Goal: Task Accomplishment & Management: Manage account settings

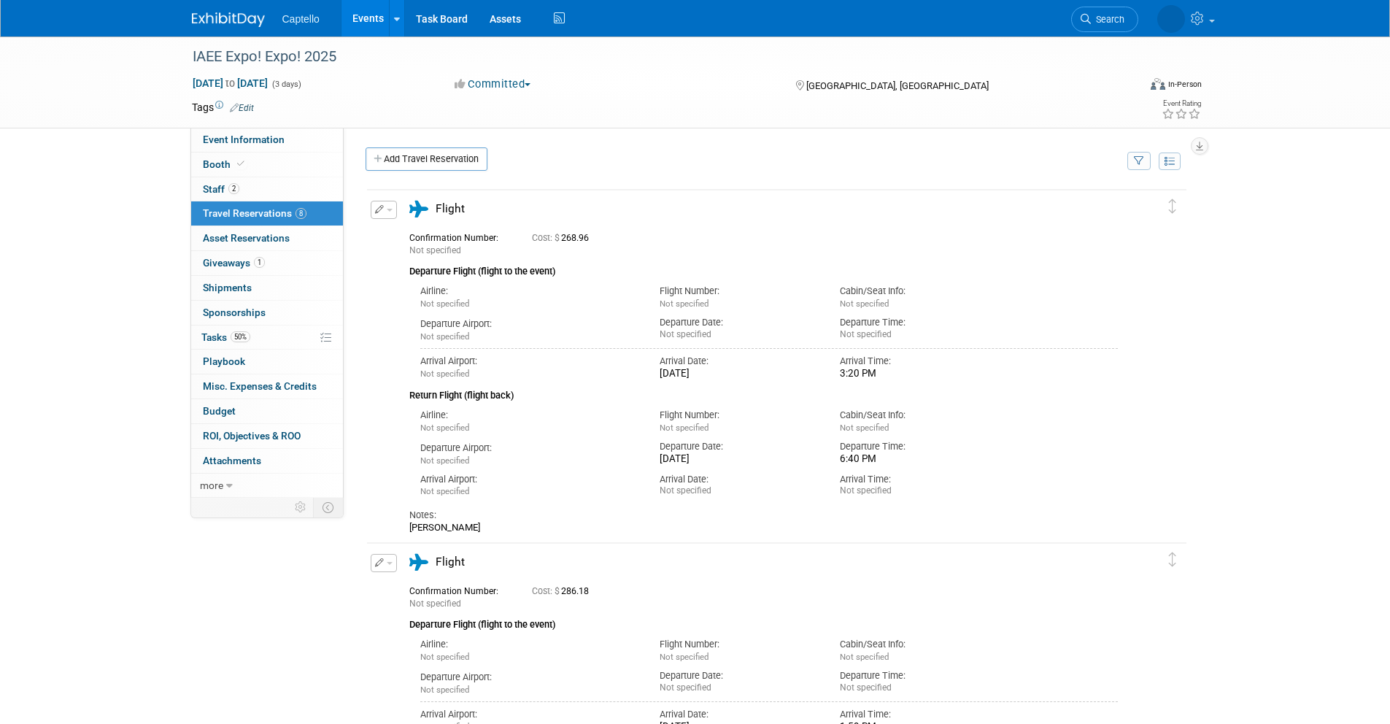
click at [201, 24] on img at bounding box center [228, 19] width 73 height 15
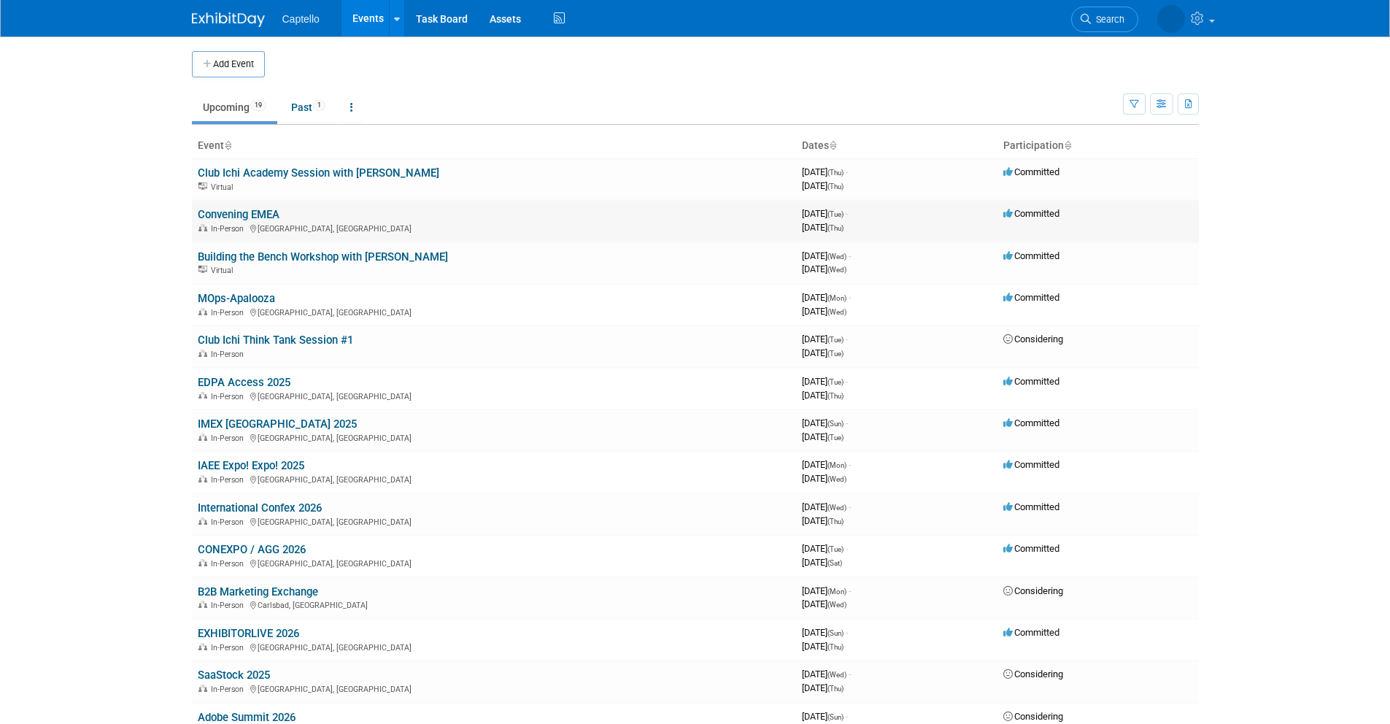
drag, startPoint x: 191, startPoint y: 212, endPoint x: 282, endPoint y: 216, distance: 90.6
click at [282, 216] on td "Convening EMEA In-Person Rotterdam, Netherlands" at bounding box center [494, 221] width 604 height 42
copy link "Convening EMEA"
click at [96, 209] on body "Captello Events Add Event Bulk Upload Events Shareable Event Boards Recently Vi…" at bounding box center [695, 362] width 1390 height 724
click at [223, 213] on link "Convening EMEA" at bounding box center [239, 214] width 82 height 13
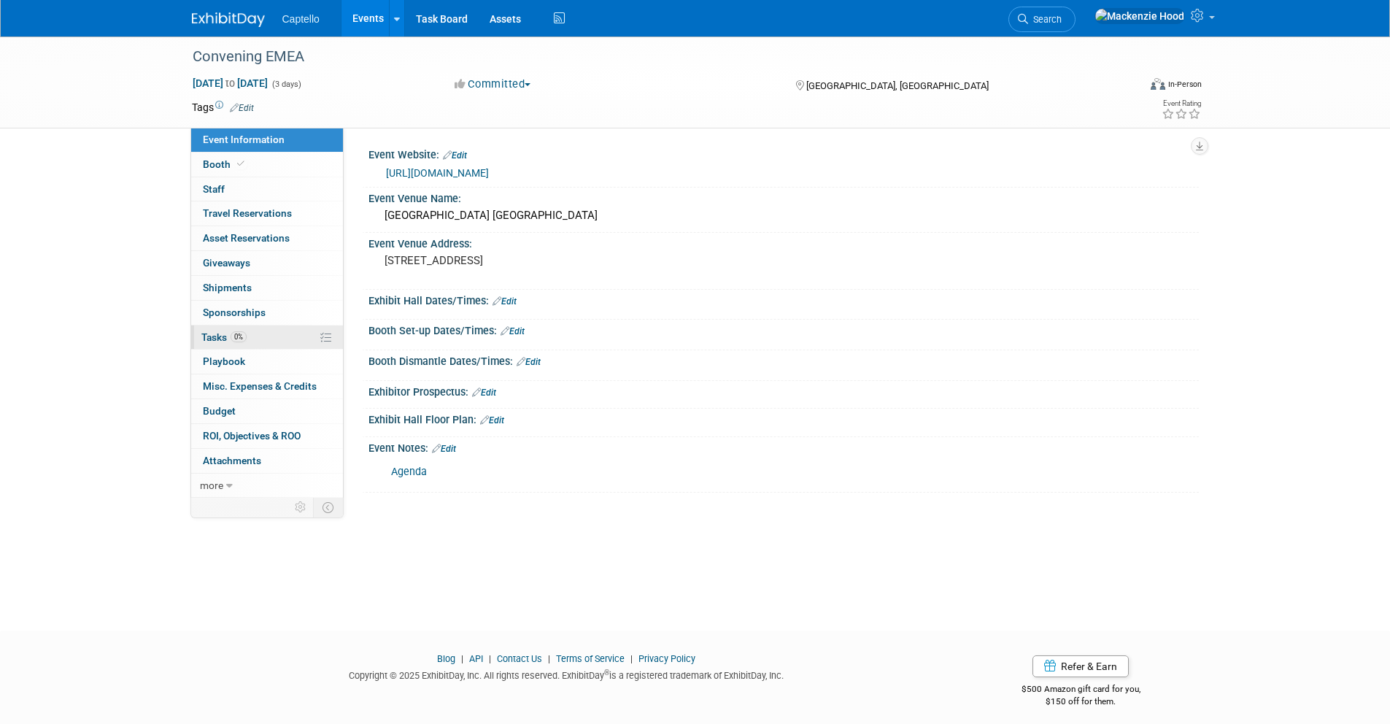
click at [276, 333] on link "0% Tasks 0%" at bounding box center [267, 337] width 152 height 24
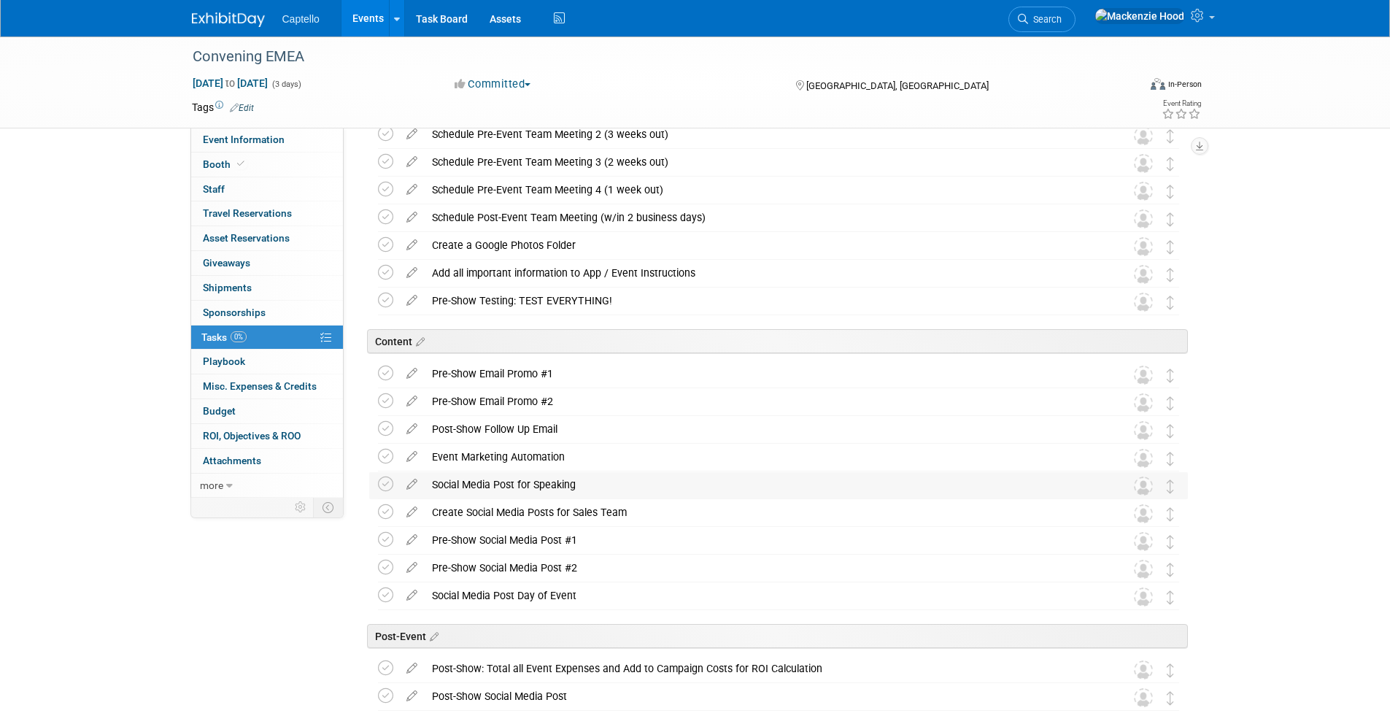
scroll to position [544, 0]
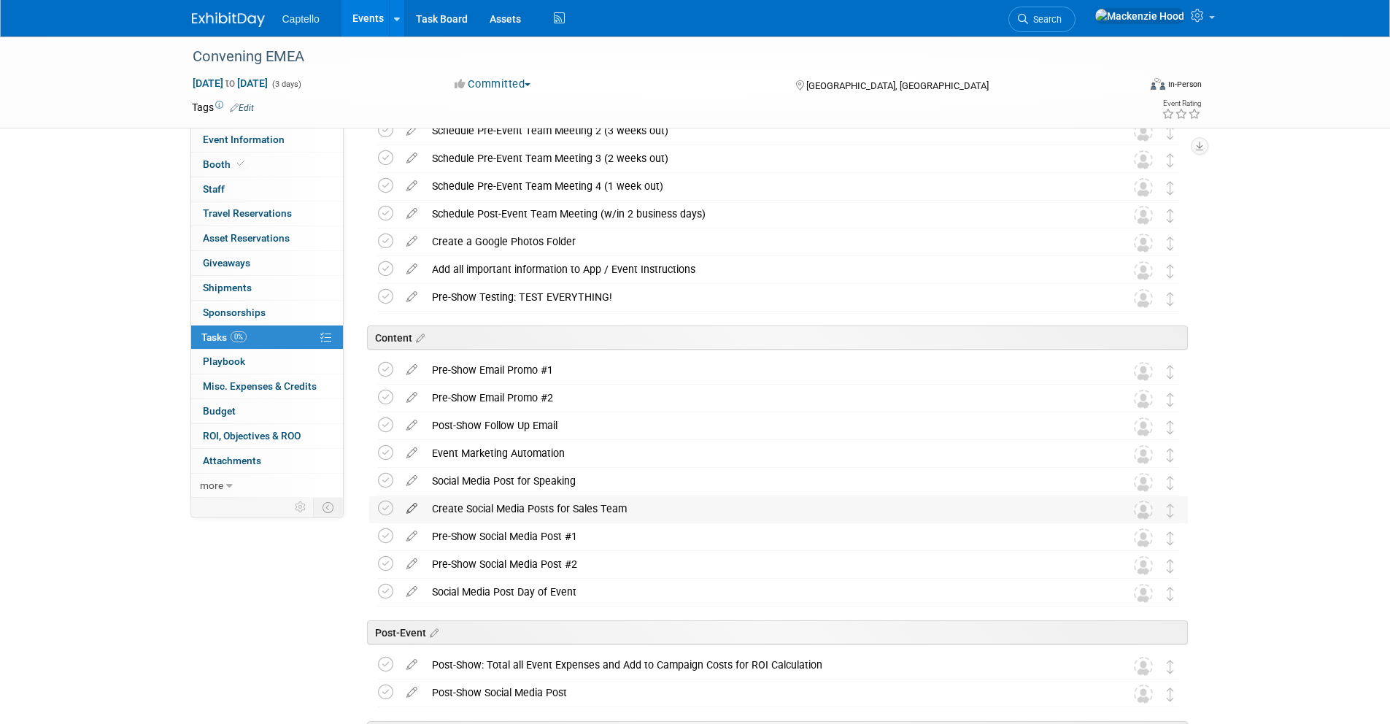
click at [411, 509] on icon at bounding box center [412, 505] width 26 height 18
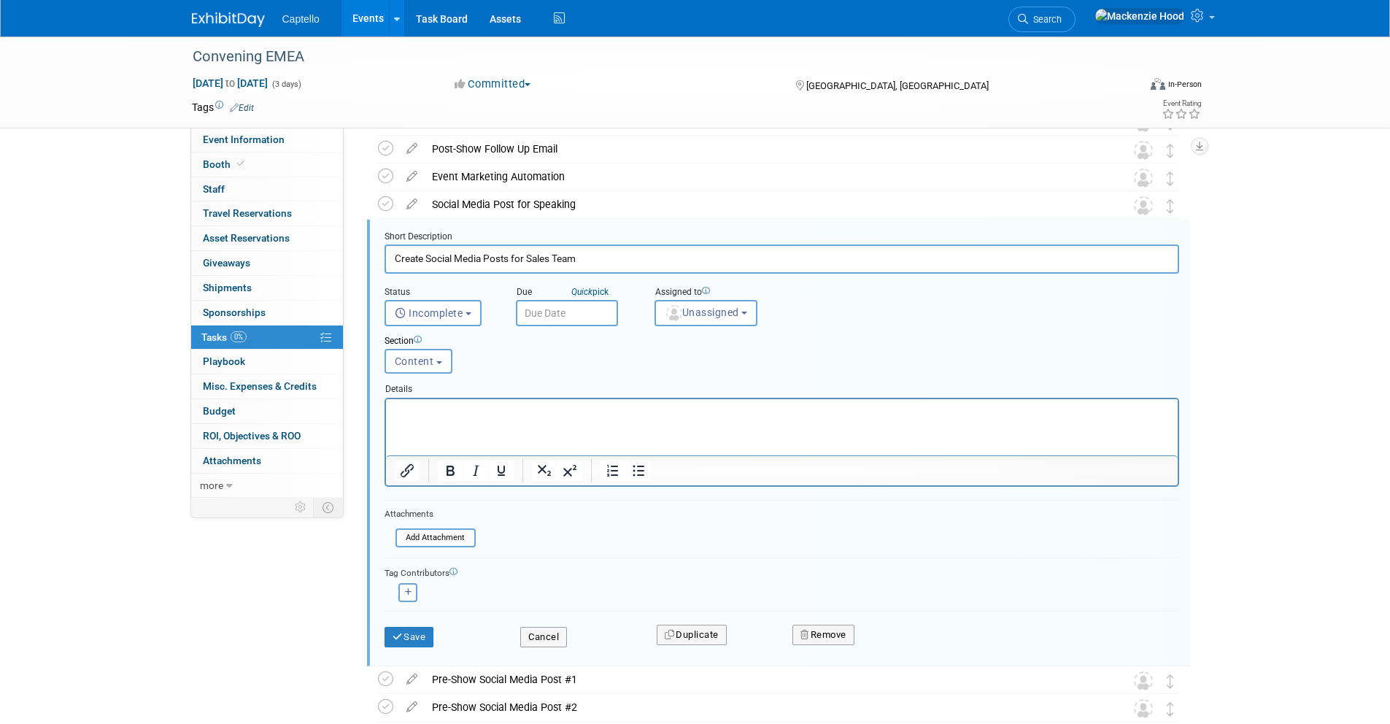
scroll to position [829, 0]
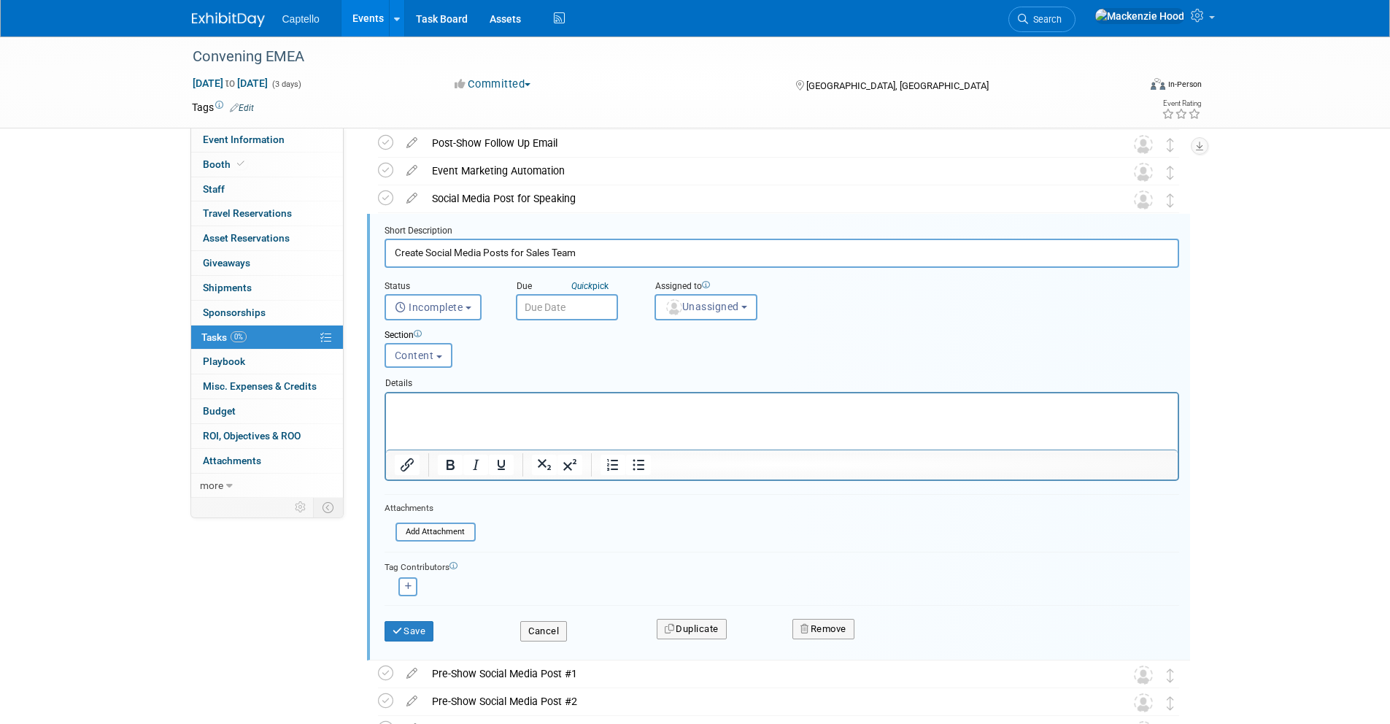
click at [439, 403] on p "Rich Text Area. Press ALT-0 for help." at bounding box center [781, 405] width 775 height 14
paste body "To enrich screen reader interactions, please activate Accessibility in Grammarl…"
click at [415, 631] on button "Save" at bounding box center [410, 631] width 50 height 20
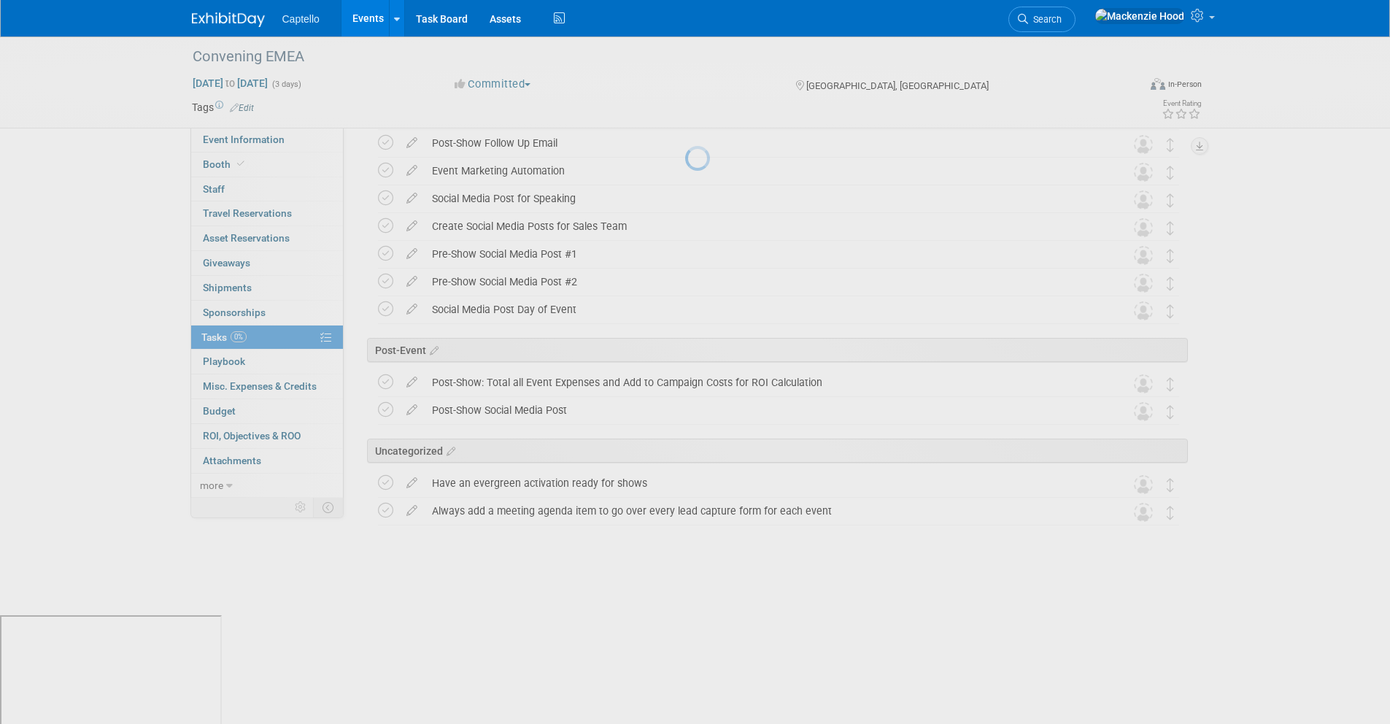
scroll to position [720, 0]
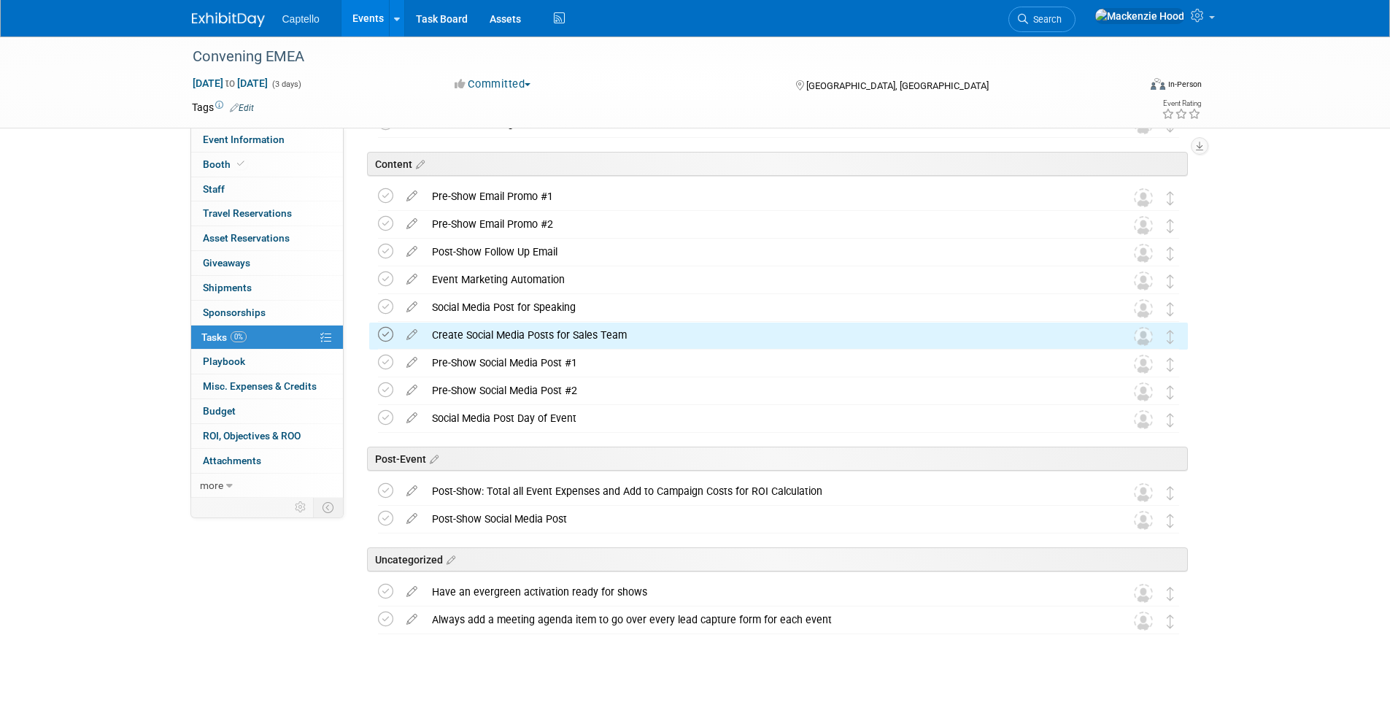
click at [382, 336] on icon at bounding box center [385, 334] width 15 height 15
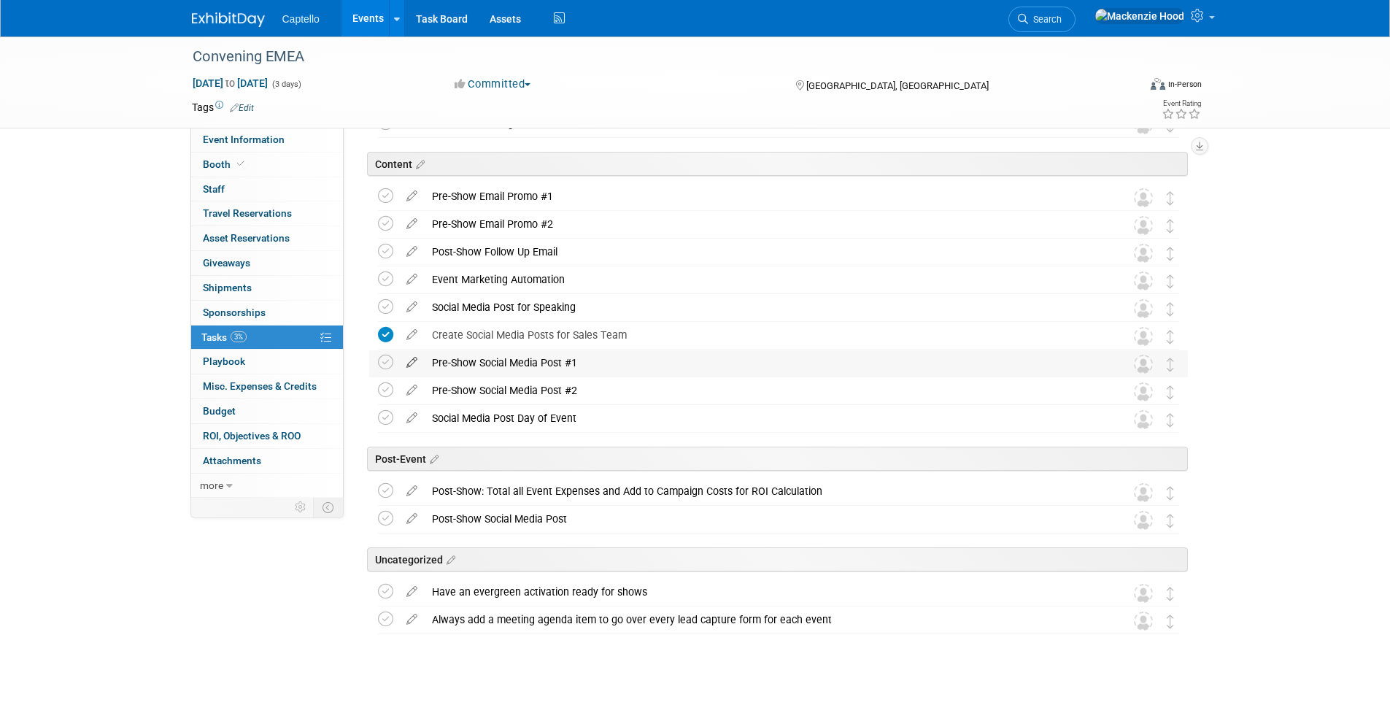
click at [405, 358] on icon at bounding box center [412, 359] width 26 height 18
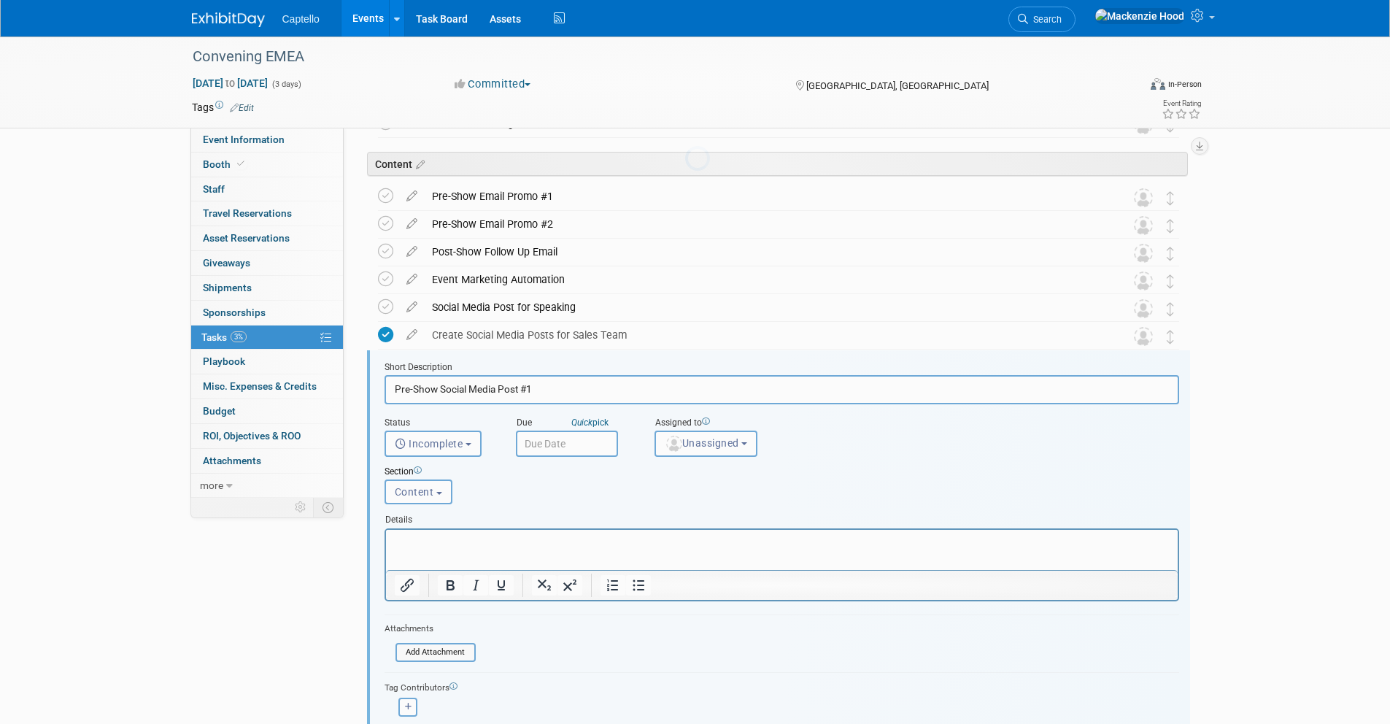
scroll to position [857, 0]
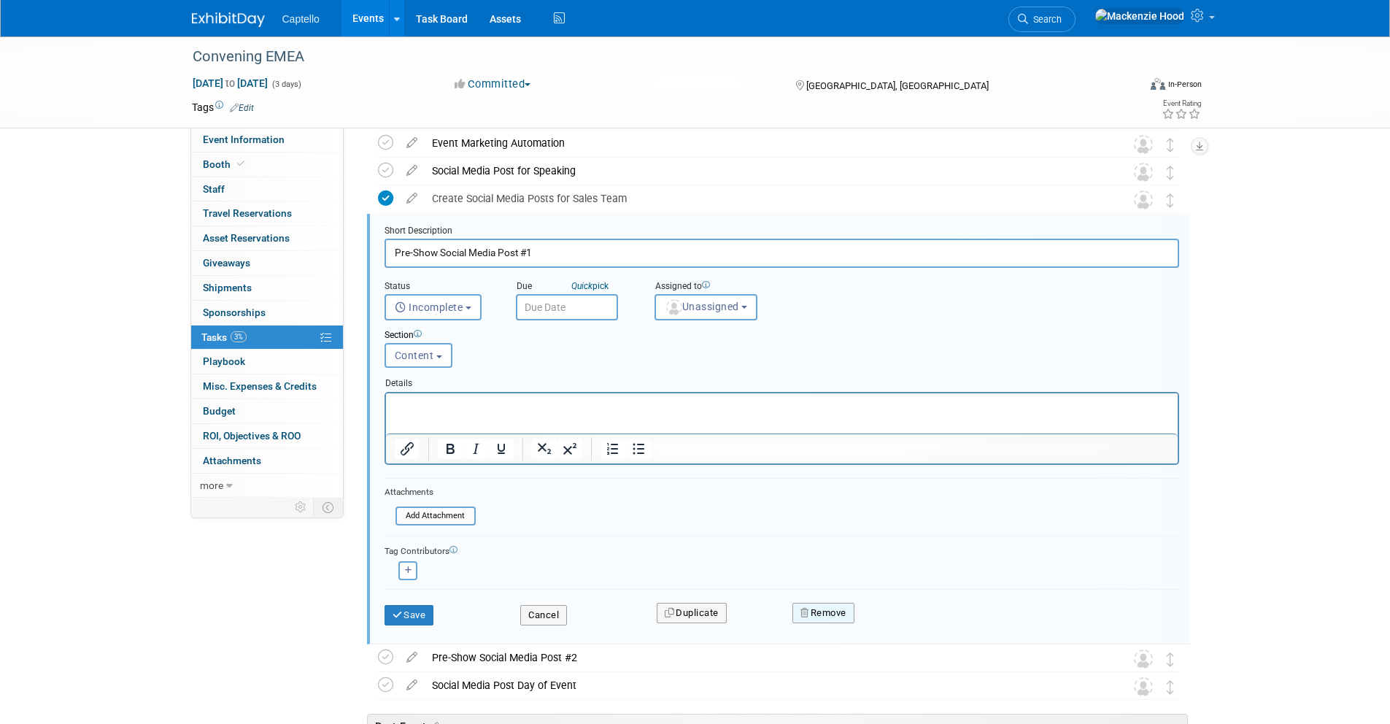
click at [803, 605] on button "Remove" at bounding box center [823, 613] width 62 height 20
click at [900, 628] on link "Yes" at bounding box center [905, 624] width 42 height 23
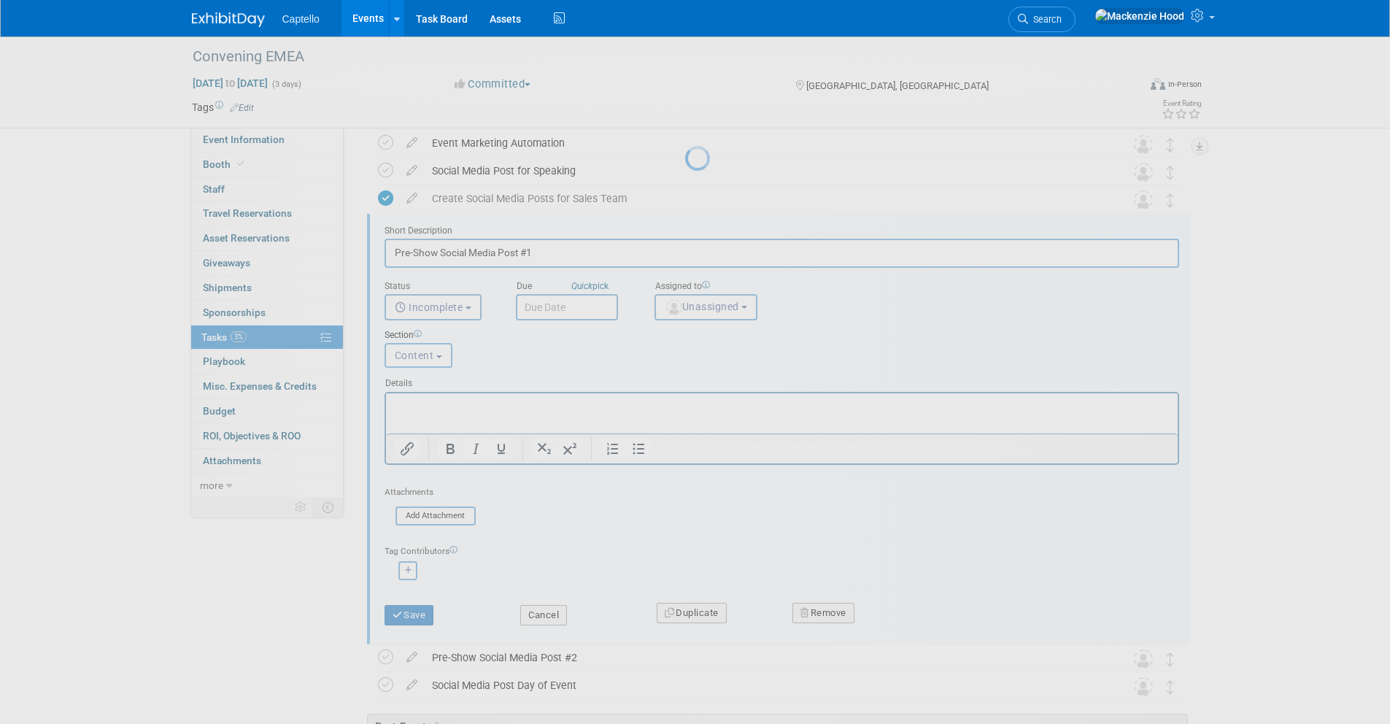
scroll to position [692, 0]
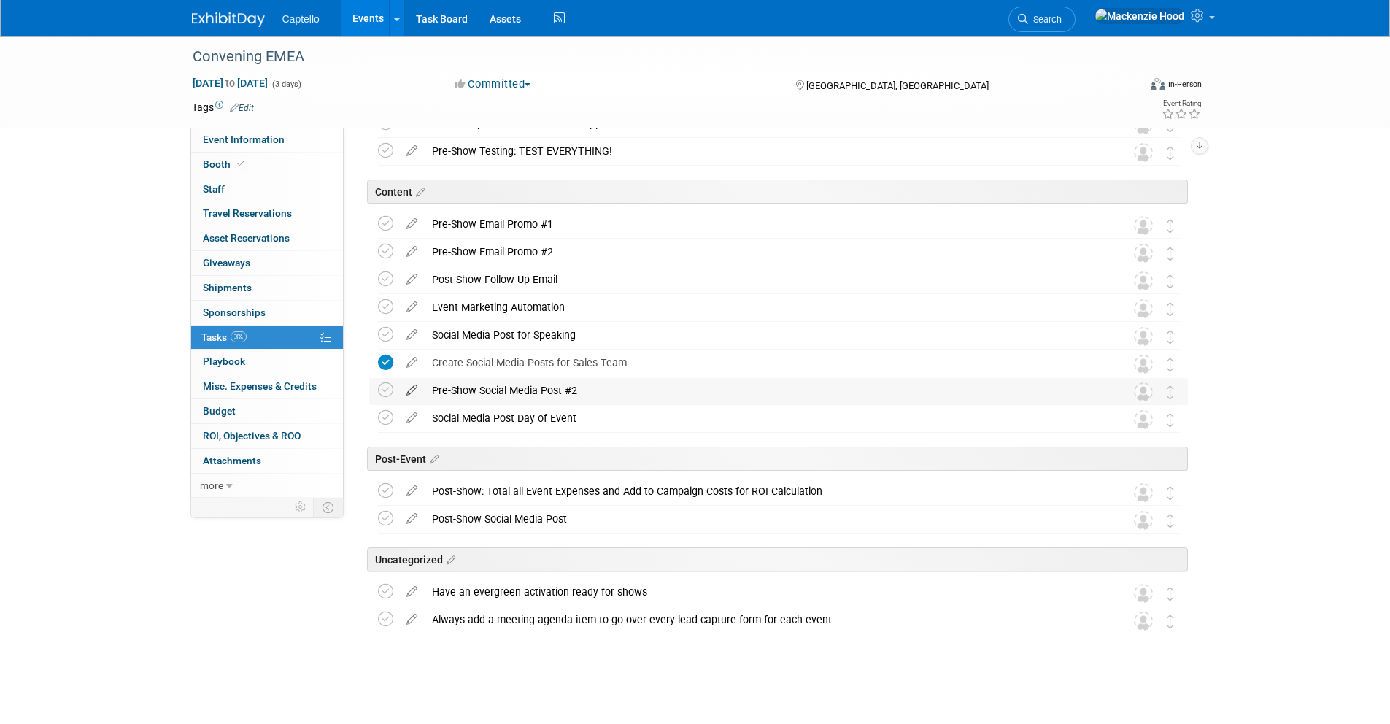
click at [408, 390] on icon at bounding box center [412, 387] width 26 height 18
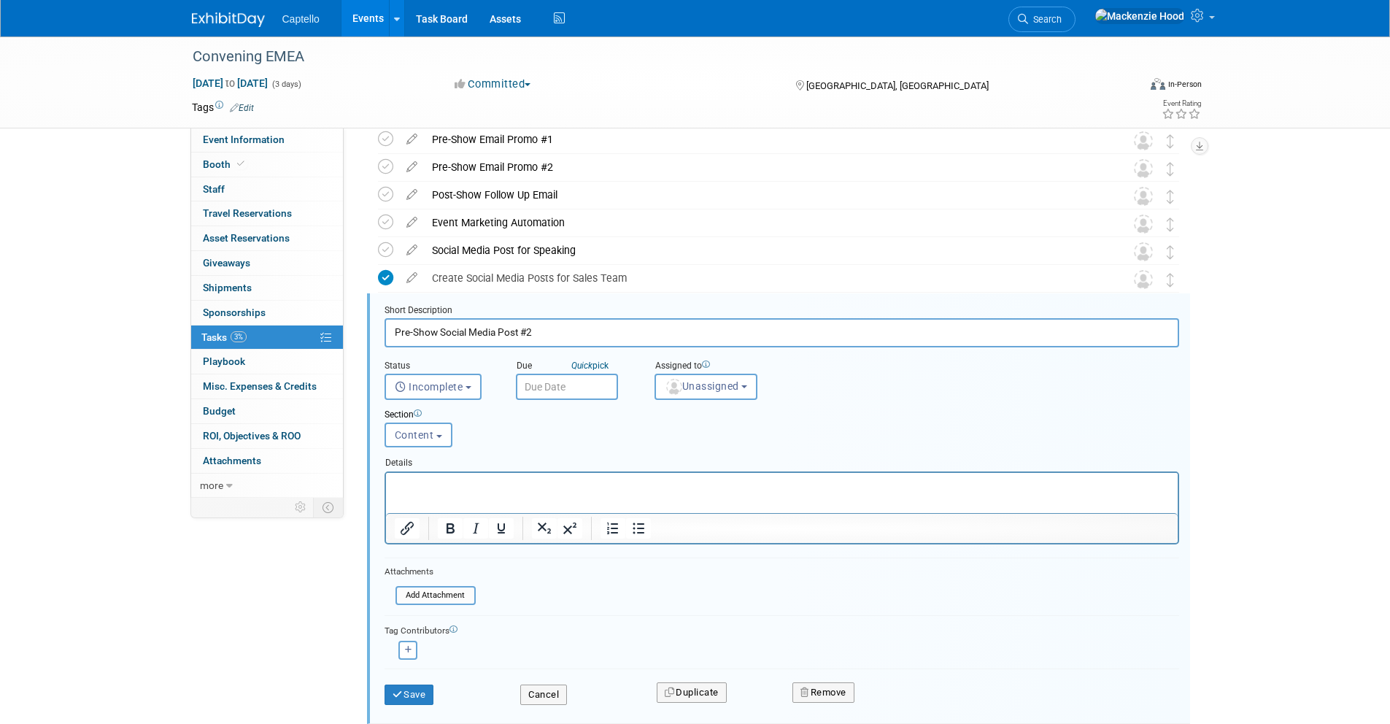
scroll to position [857, 0]
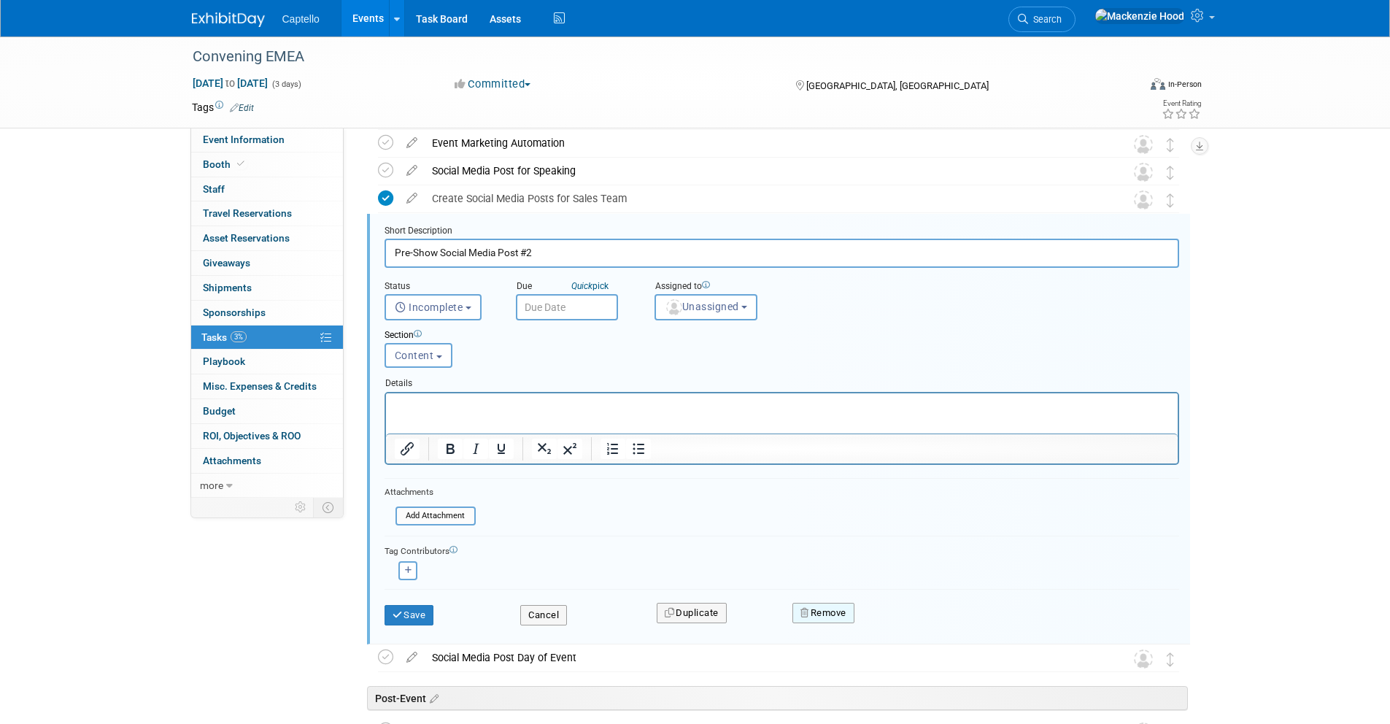
click at [798, 611] on button "Remove" at bounding box center [823, 613] width 62 height 20
click at [904, 619] on link "Yes" at bounding box center [905, 624] width 42 height 23
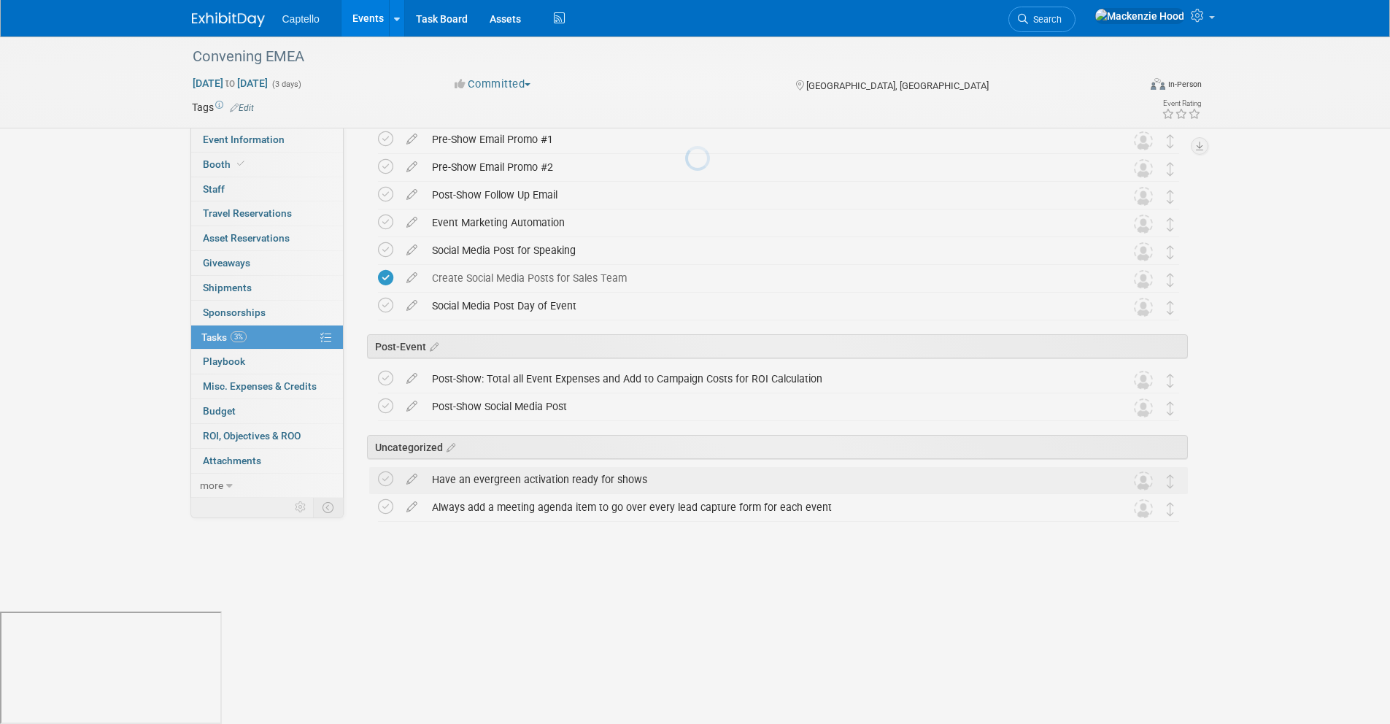
scroll to position [665, 0]
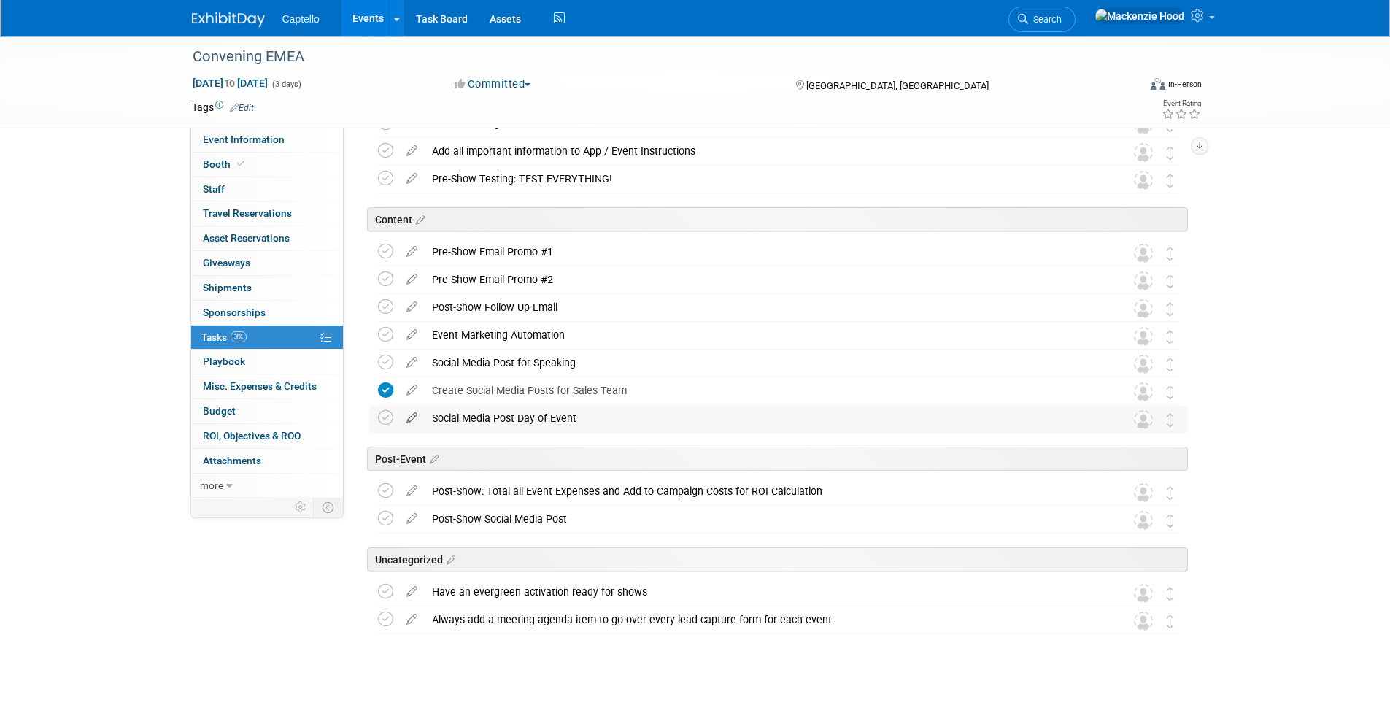
click at [405, 415] on icon at bounding box center [412, 415] width 26 height 18
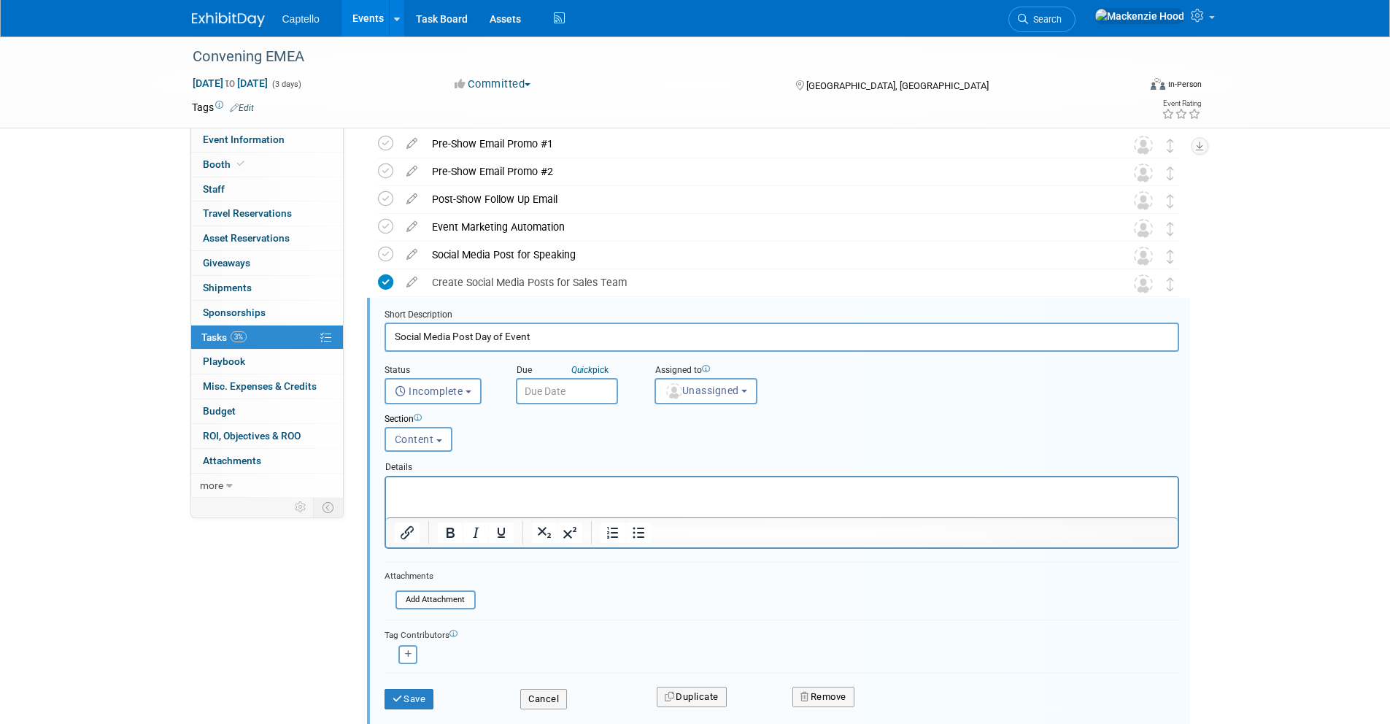
scroll to position [857, 0]
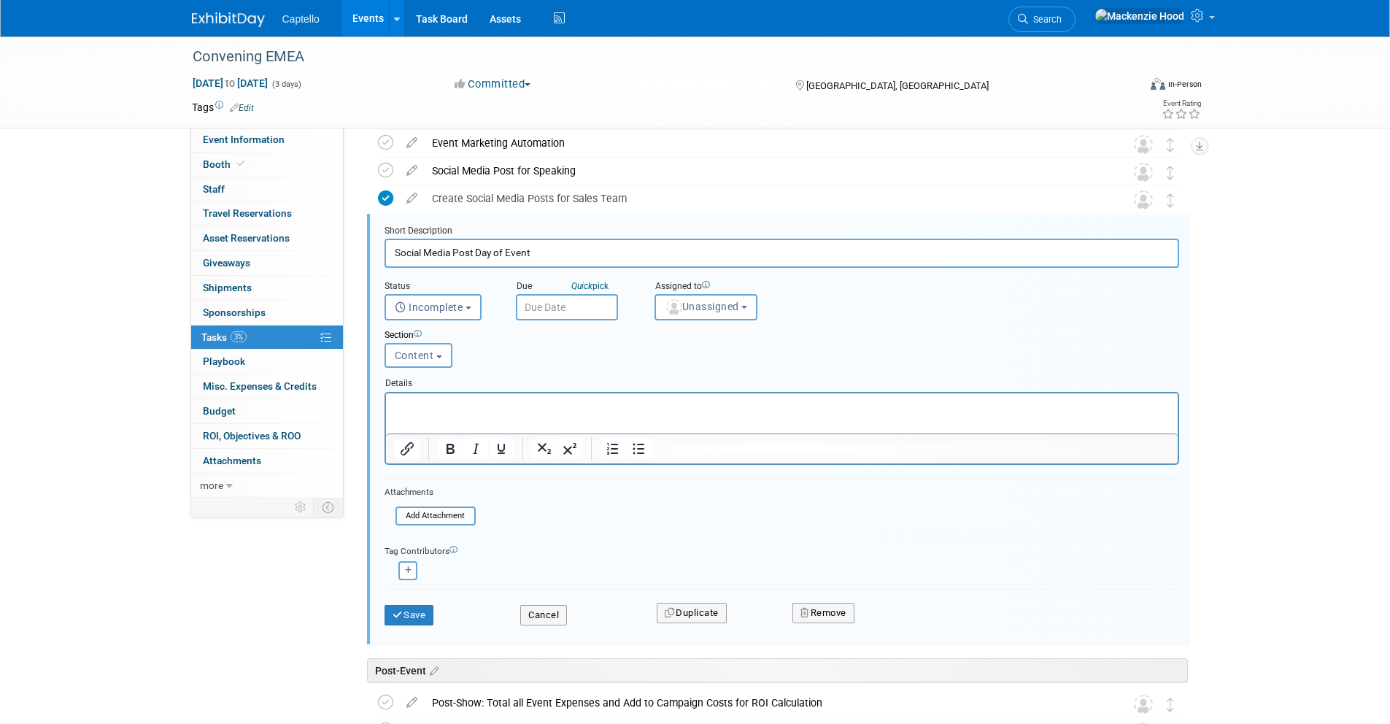
click at [786, 611] on div "Remove" at bounding box center [951, 612] width 340 height 34
click at [811, 611] on button "Remove" at bounding box center [823, 613] width 62 height 20
click at [895, 622] on icon at bounding box center [895, 625] width 9 height 8
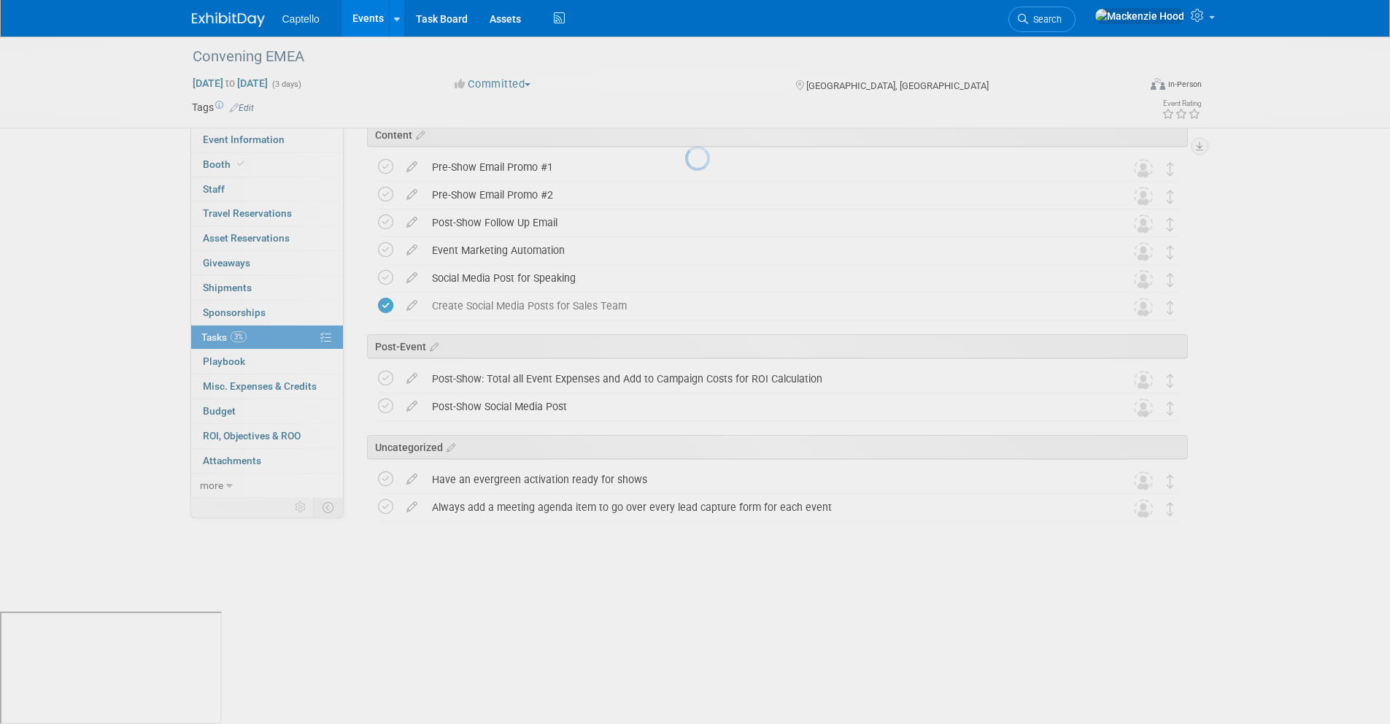
scroll to position [637, 0]
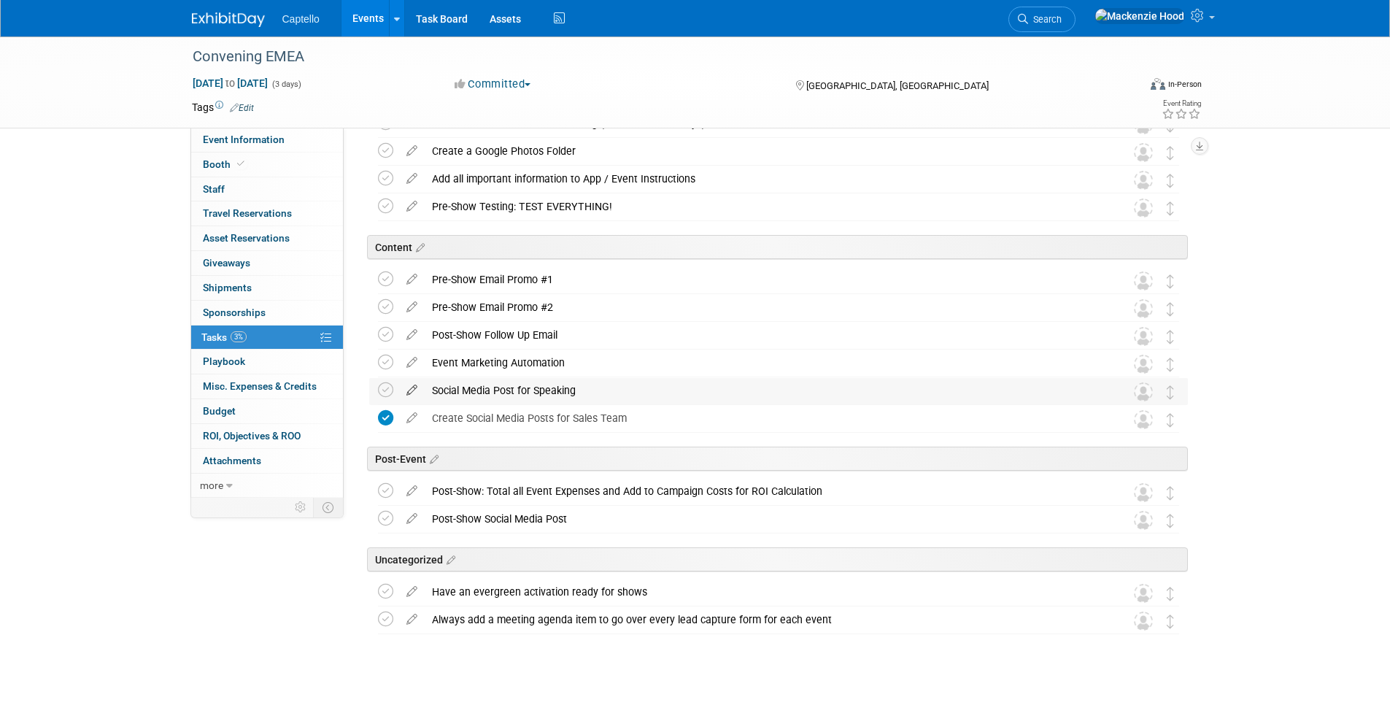
click at [412, 388] on icon at bounding box center [412, 387] width 26 height 18
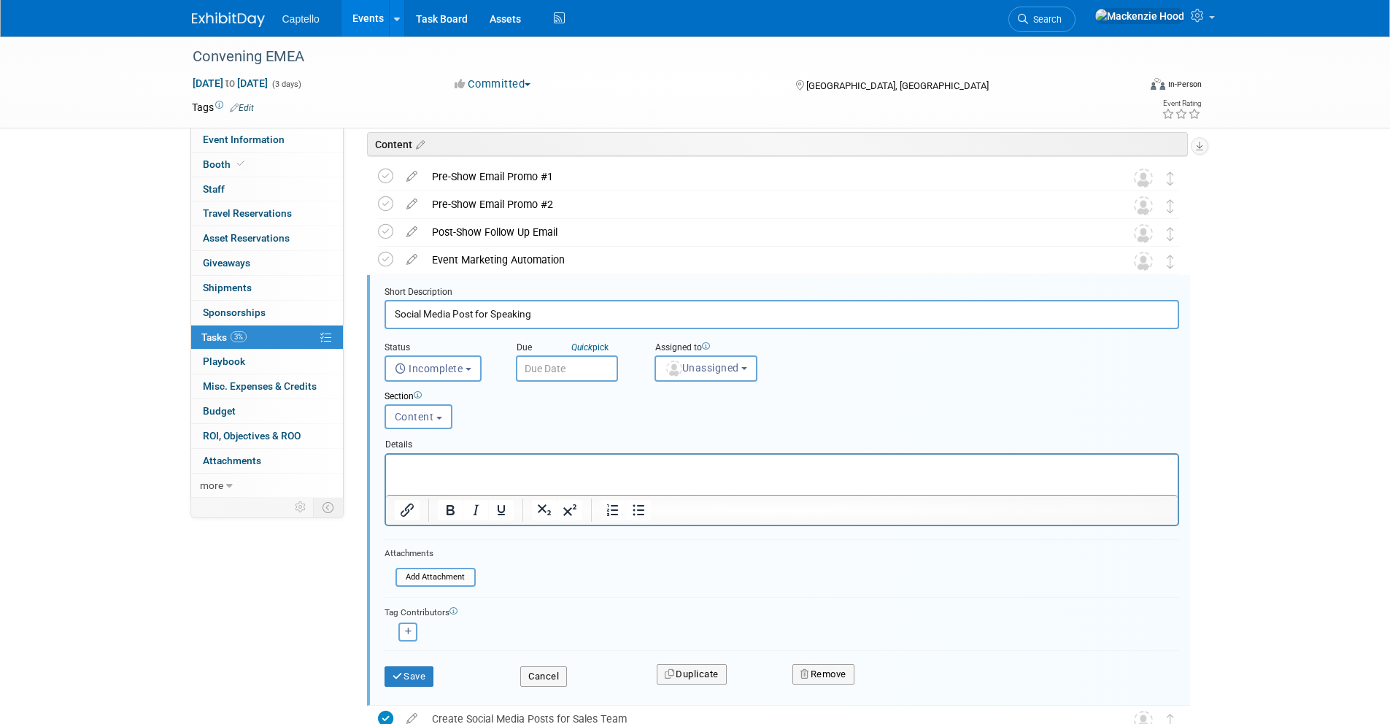
scroll to position [0, 0]
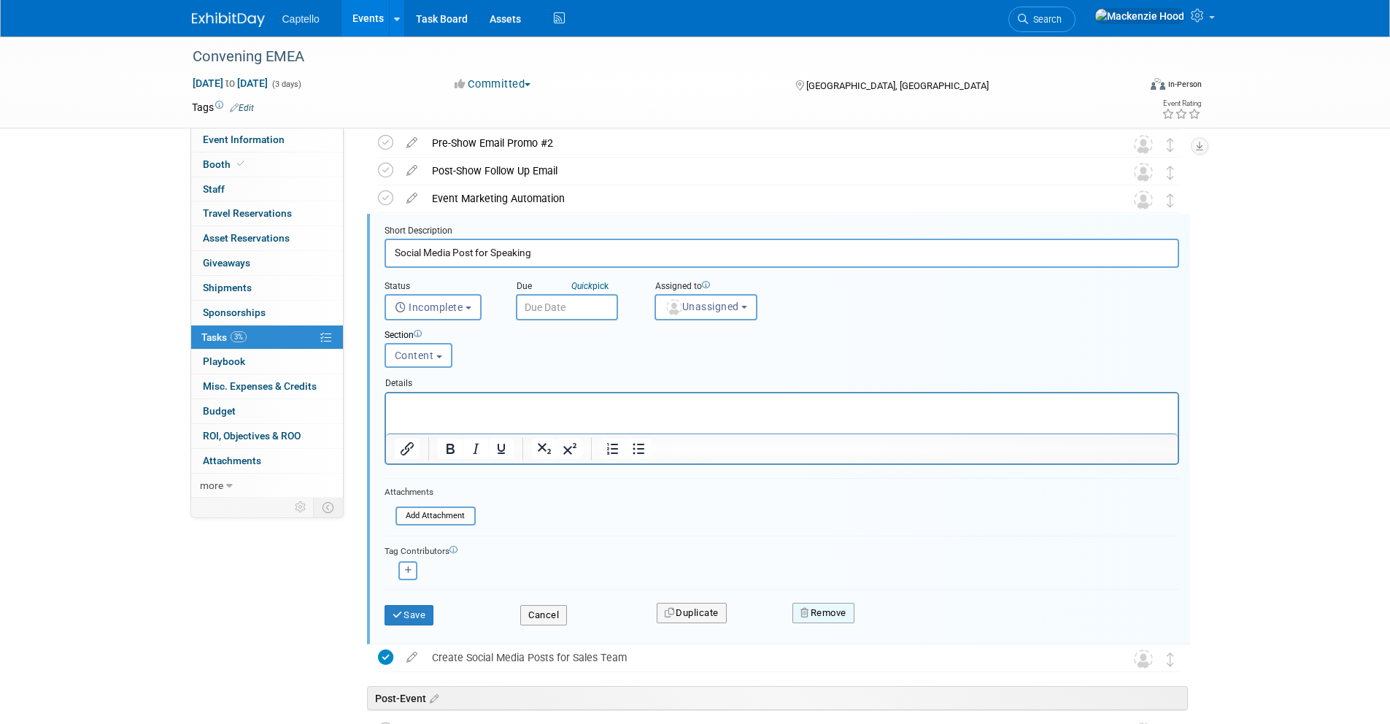
click at [835, 611] on button "Remove" at bounding box center [823, 613] width 62 height 20
click at [906, 622] on link "Yes" at bounding box center [905, 624] width 42 height 23
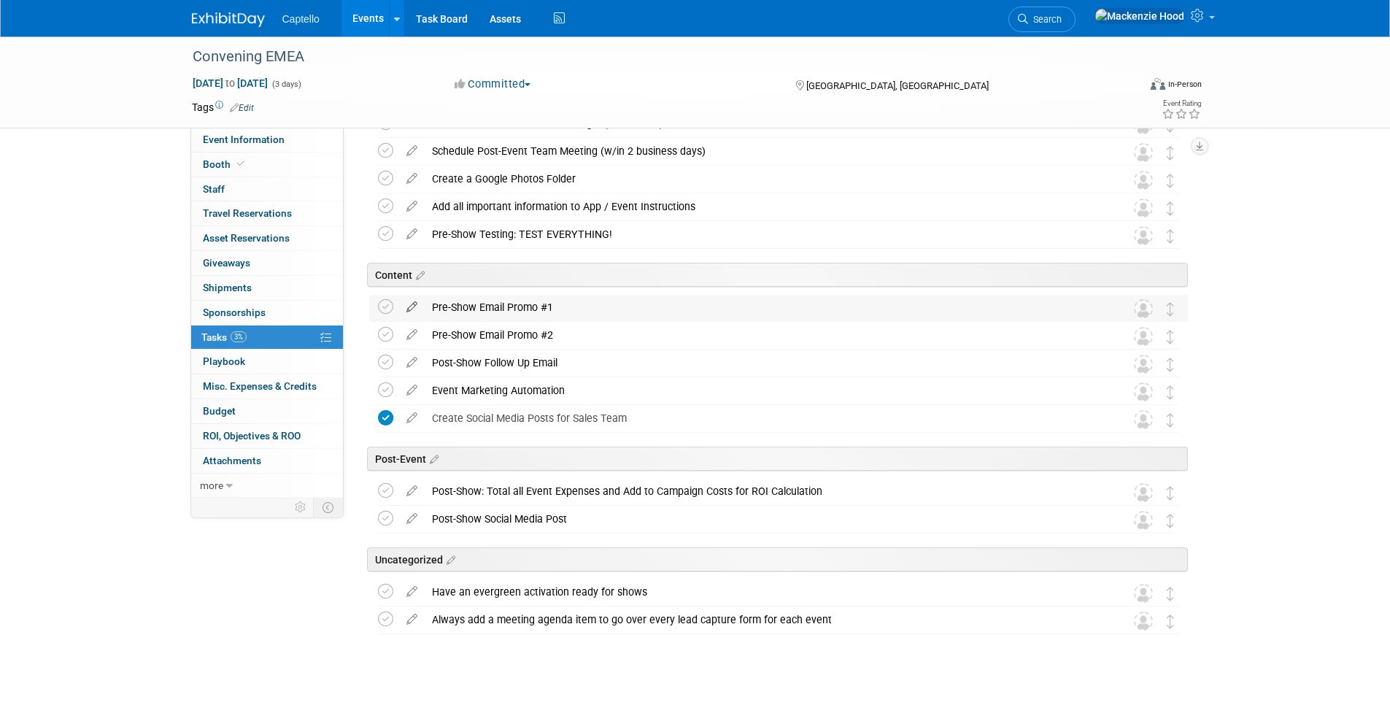
click at [408, 306] on icon at bounding box center [412, 304] width 26 height 18
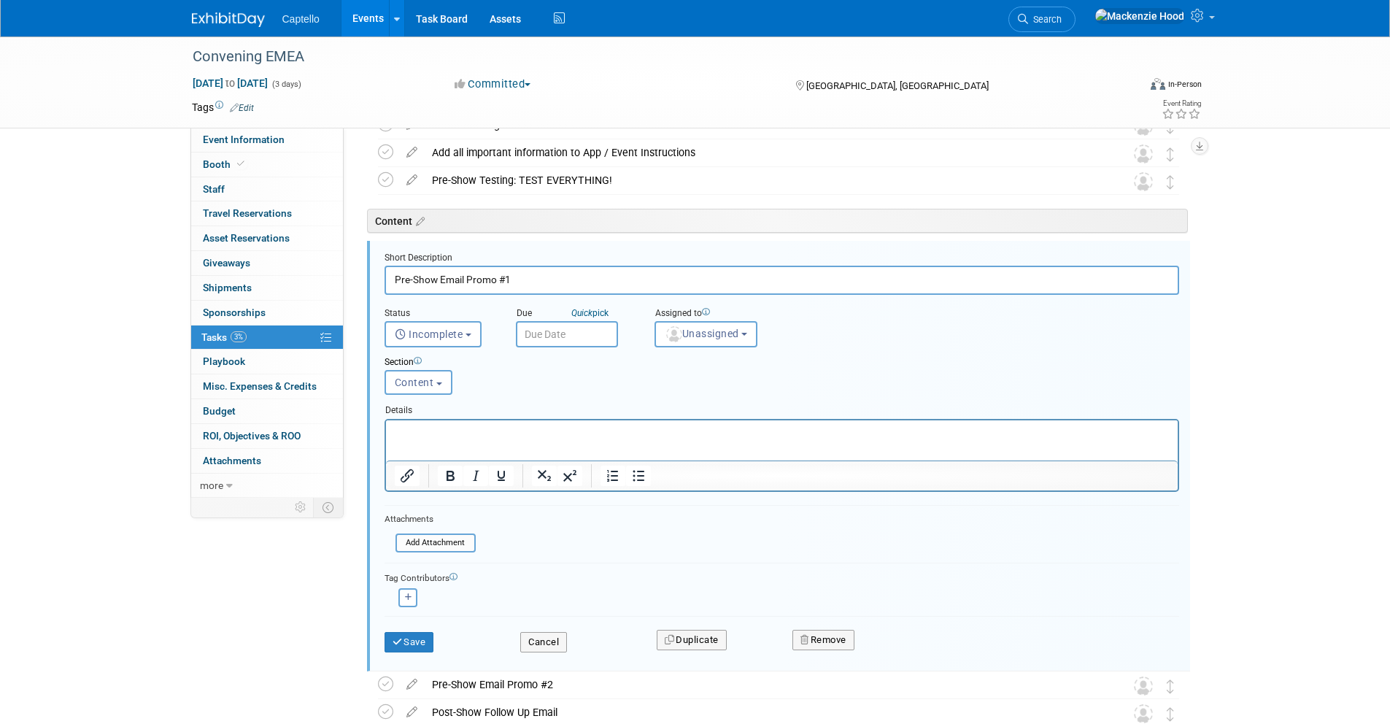
scroll to position [690, 0]
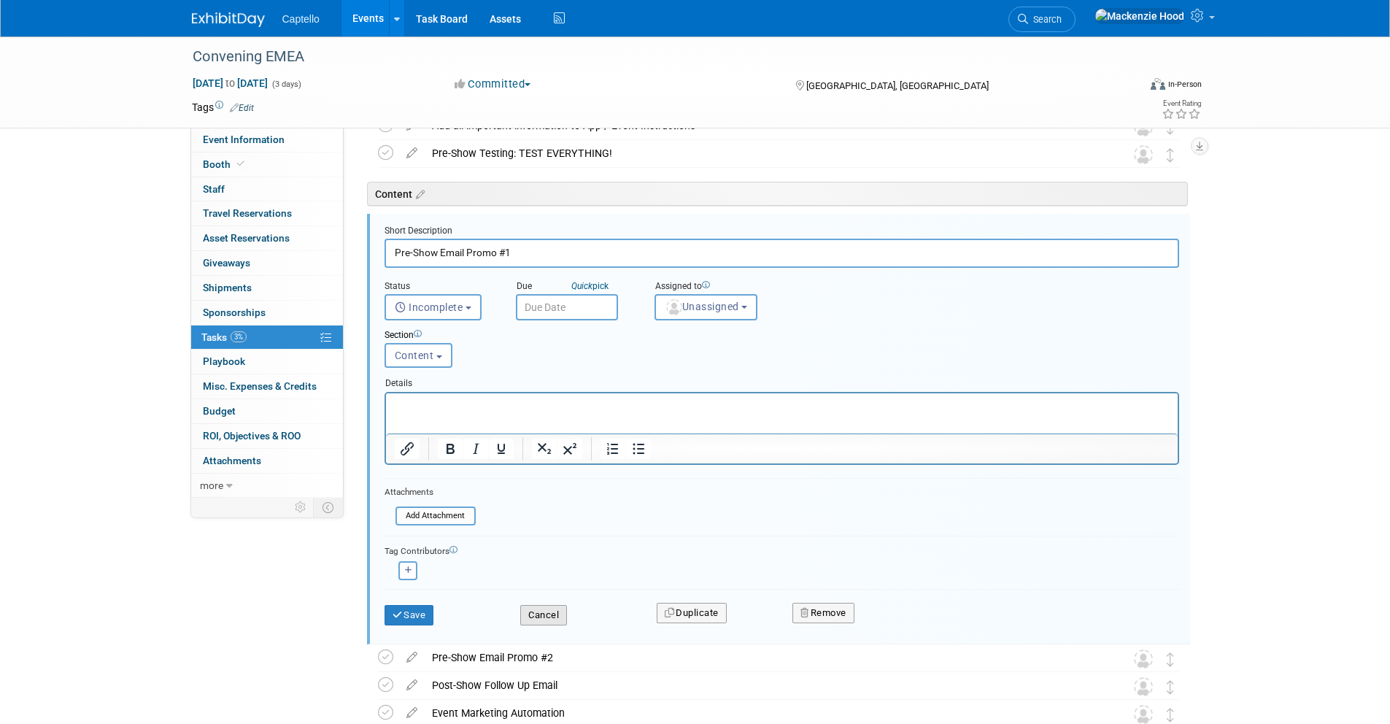
click at [543, 614] on button "Cancel" at bounding box center [543, 615] width 47 height 20
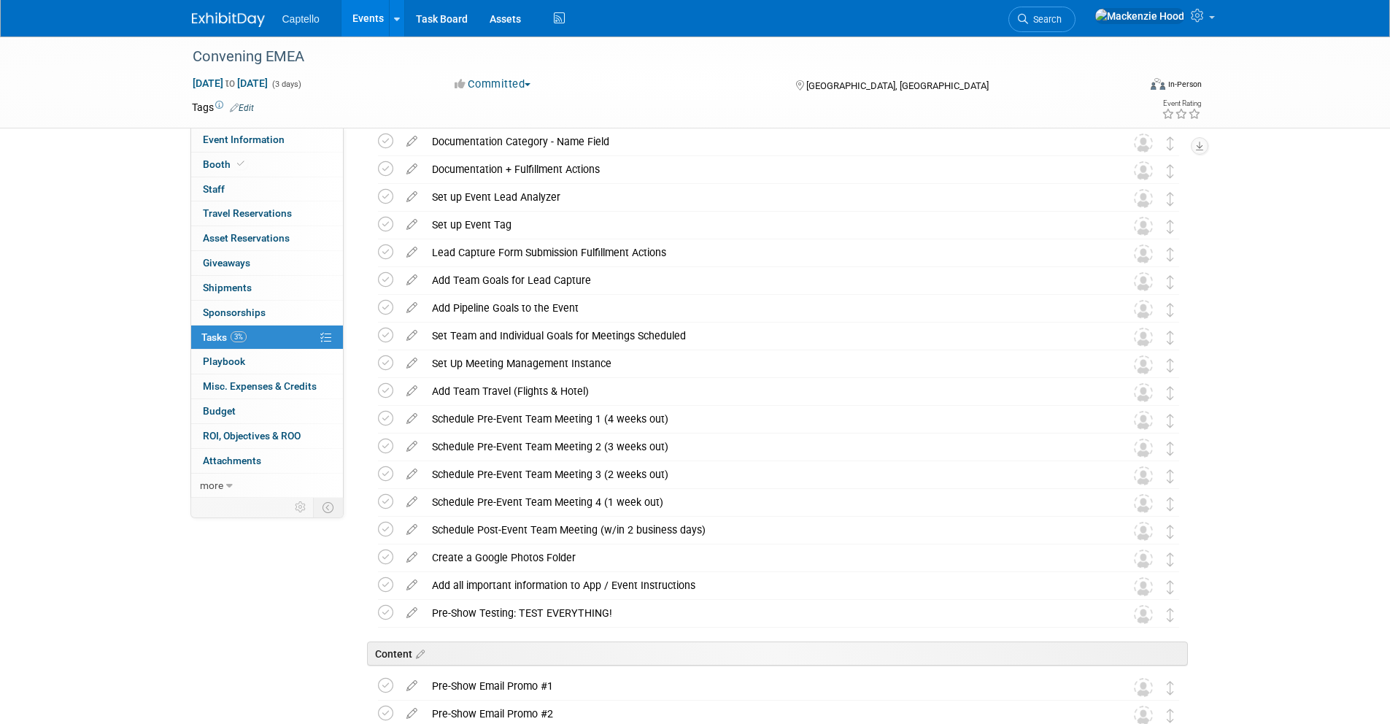
scroll to position [0, 0]
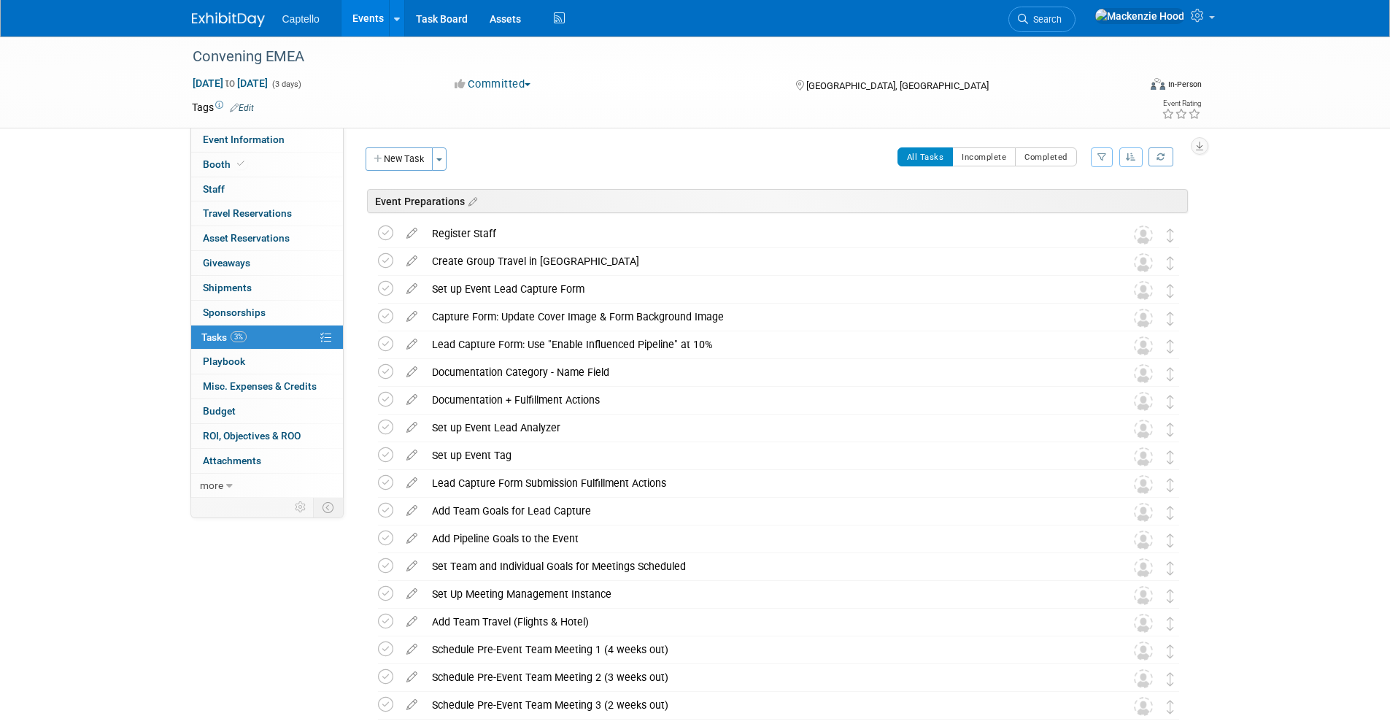
click at [206, 12] on img at bounding box center [228, 19] width 73 height 15
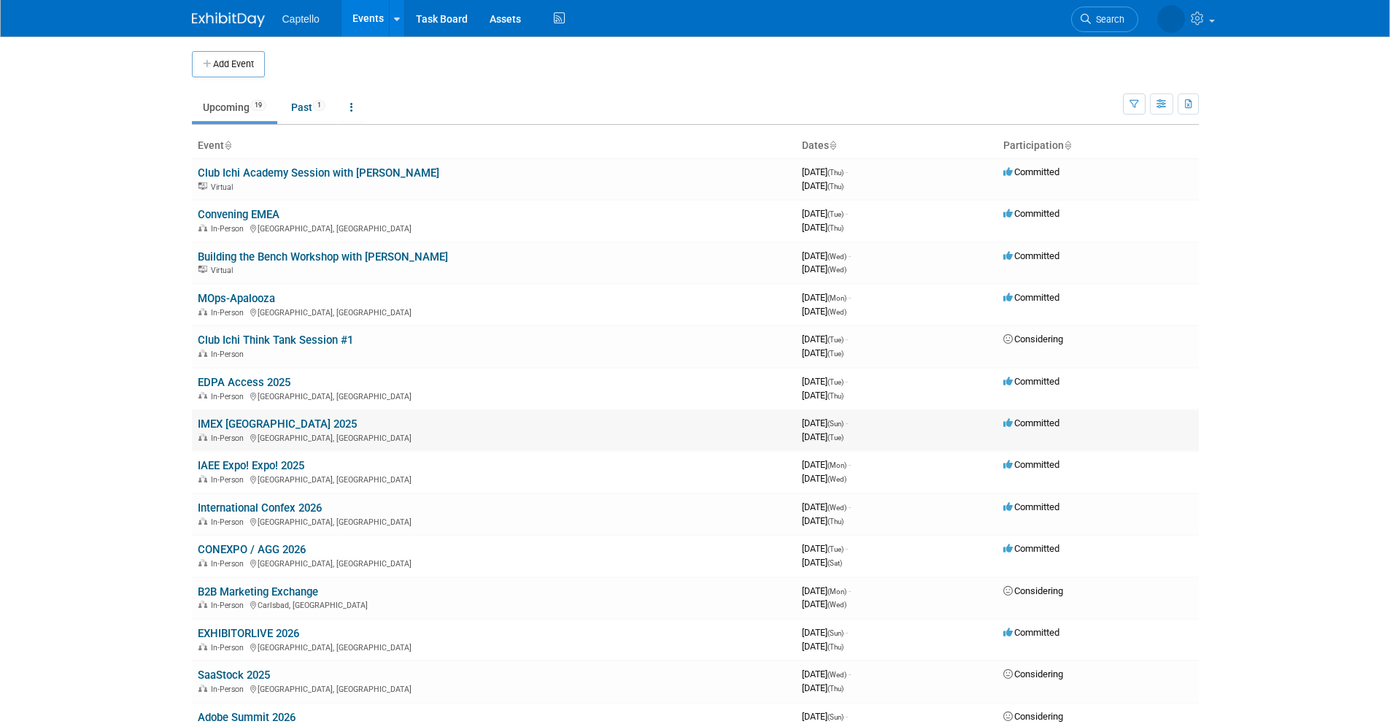
click at [214, 425] on link "IMEX [GEOGRAPHIC_DATA] 2025" at bounding box center [277, 423] width 159 height 13
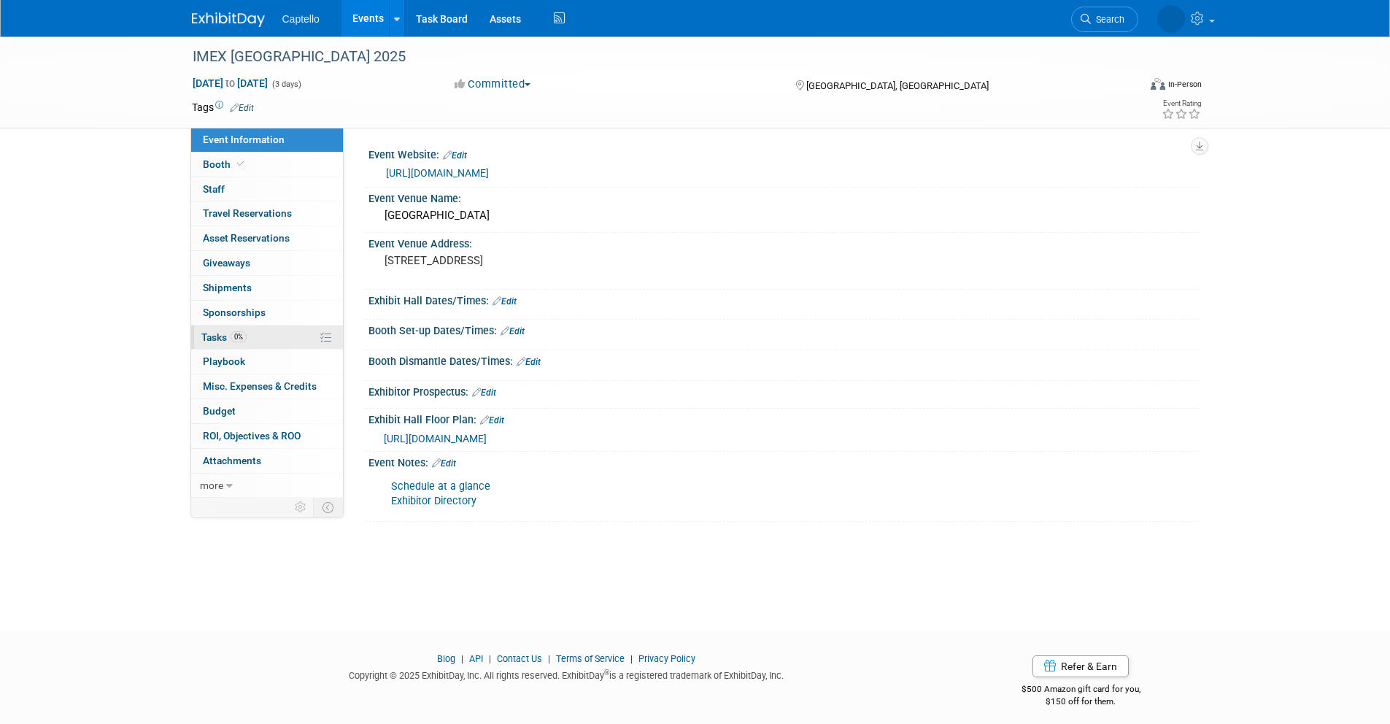
click at [287, 343] on link "0% Tasks 0%" at bounding box center [267, 337] width 152 height 24
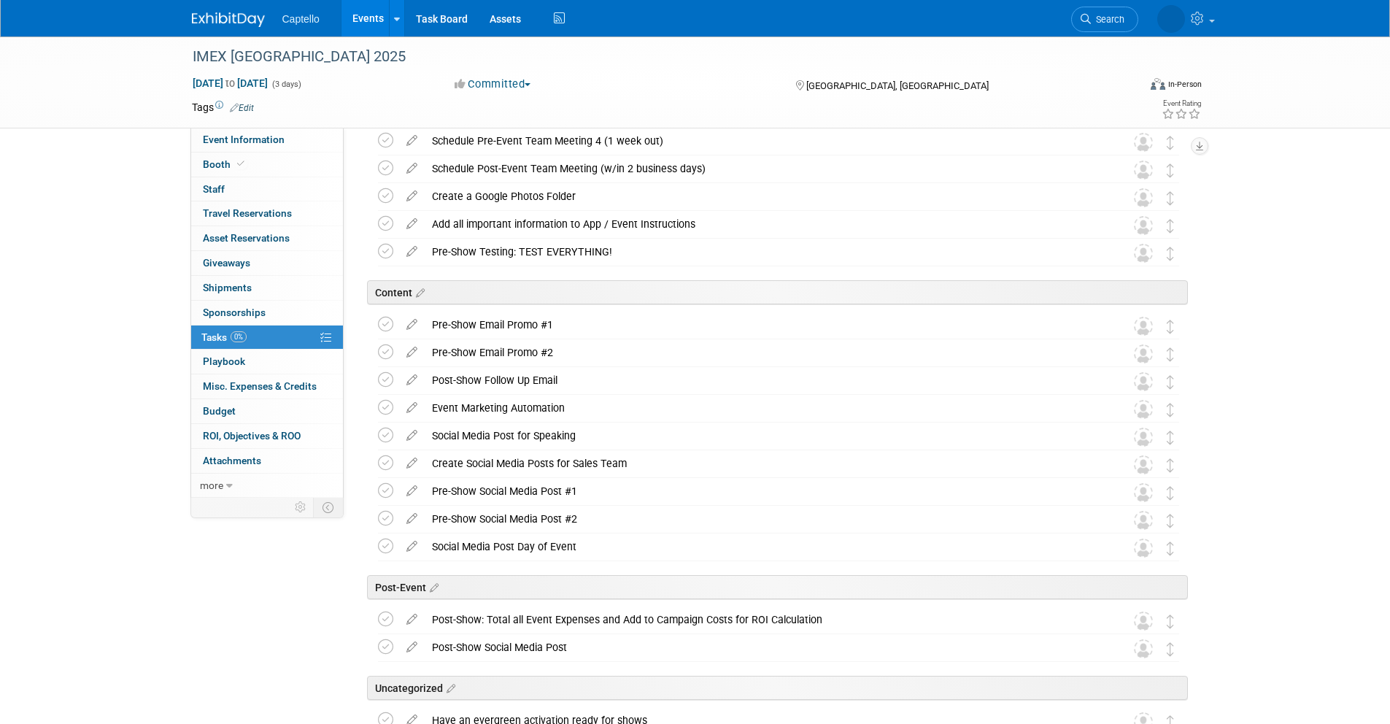
scroll to position [591, 0]
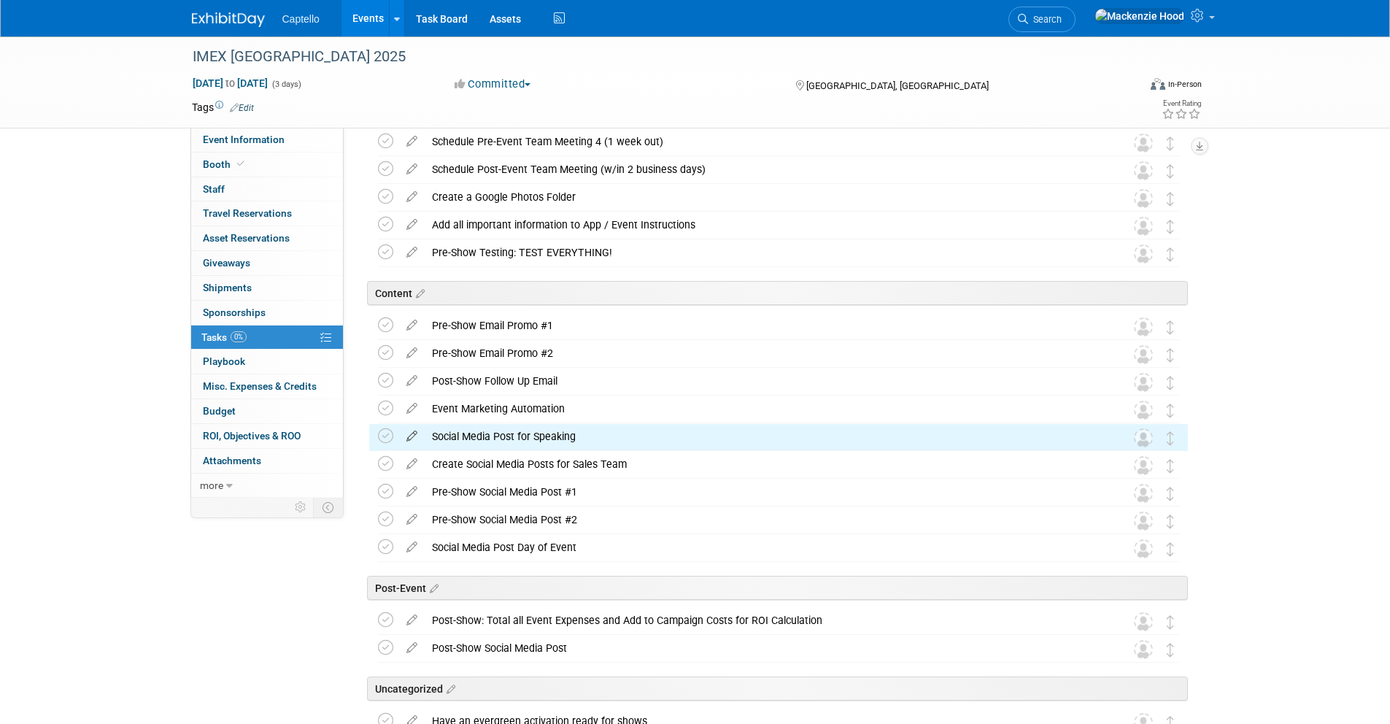
click at [406, 431] on icon at bounding box center [412, 433] width 26 height 18
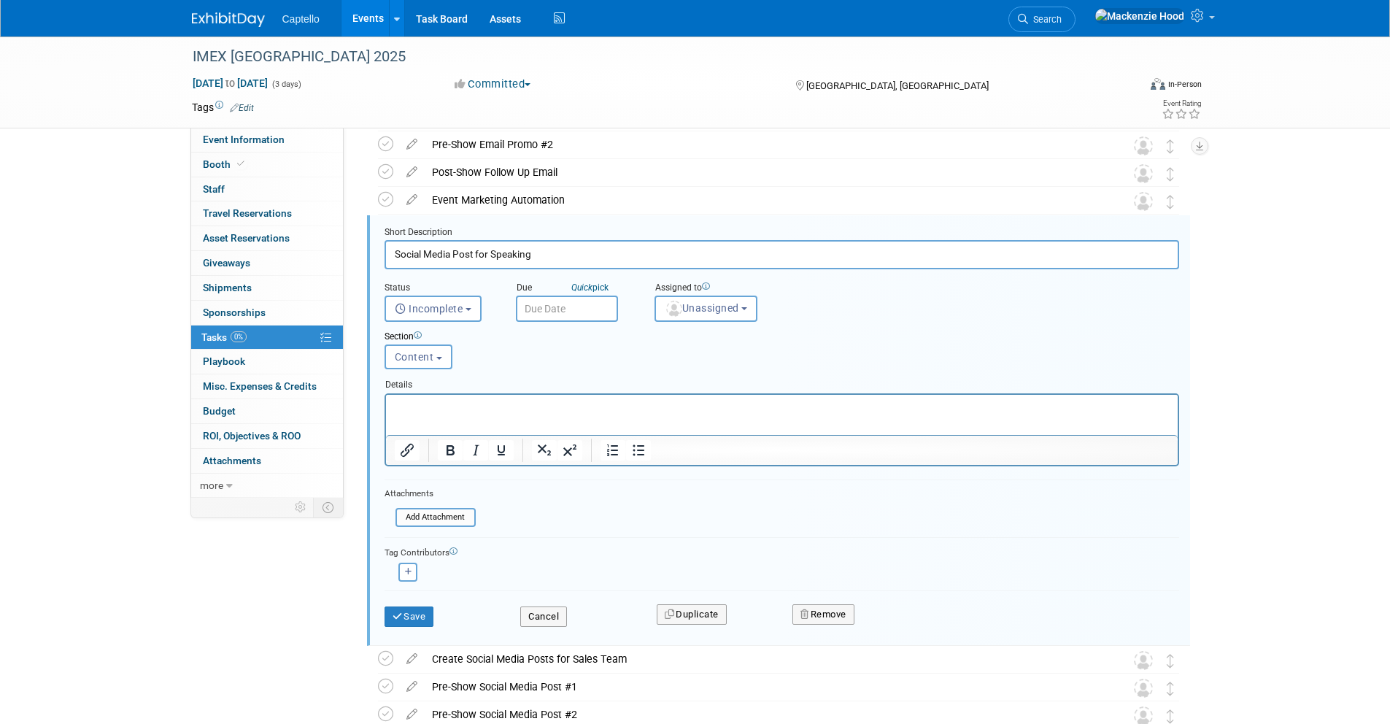
scroll to position [801, 0]
click at [833, 612] on button "Remove" at bounding box center [823, 613] width 62 height 20
click at [907, 624] on link "Yes" at bounding box center [905, 624] width 42 height 23
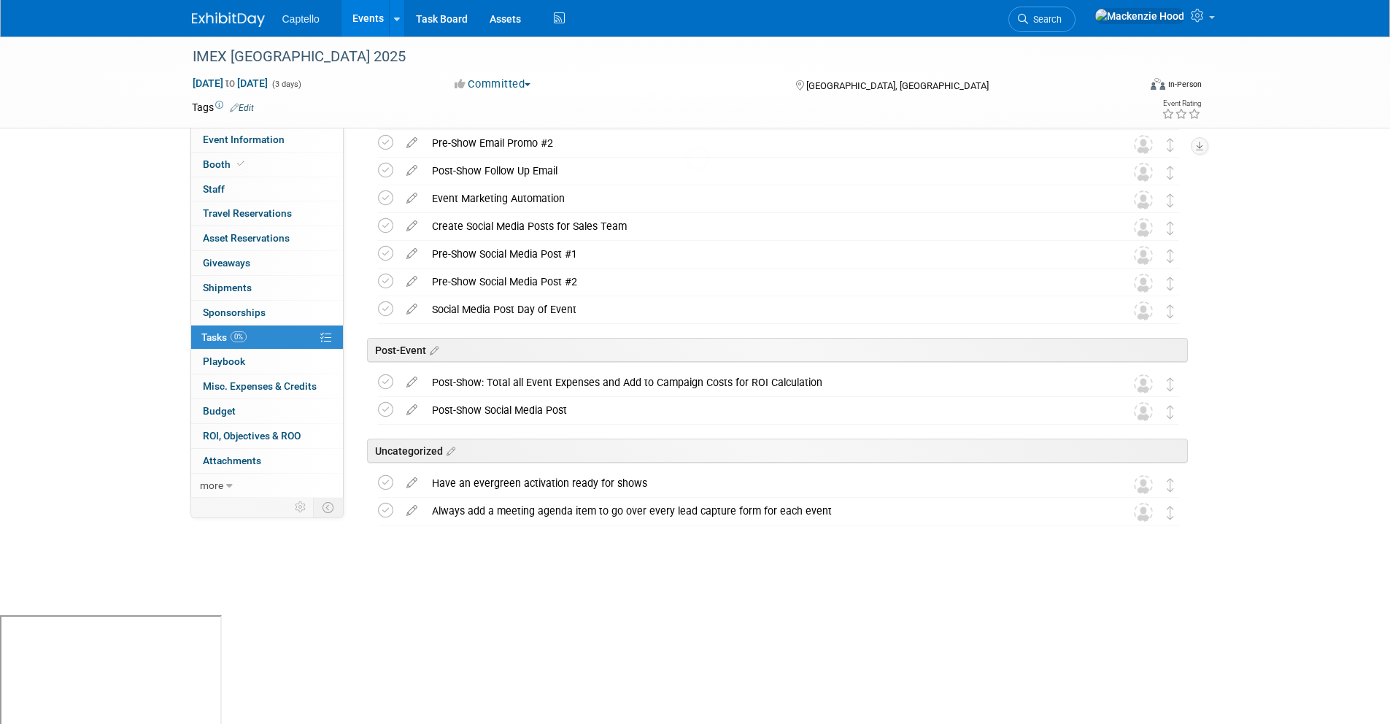
scroll to position [692, 0]
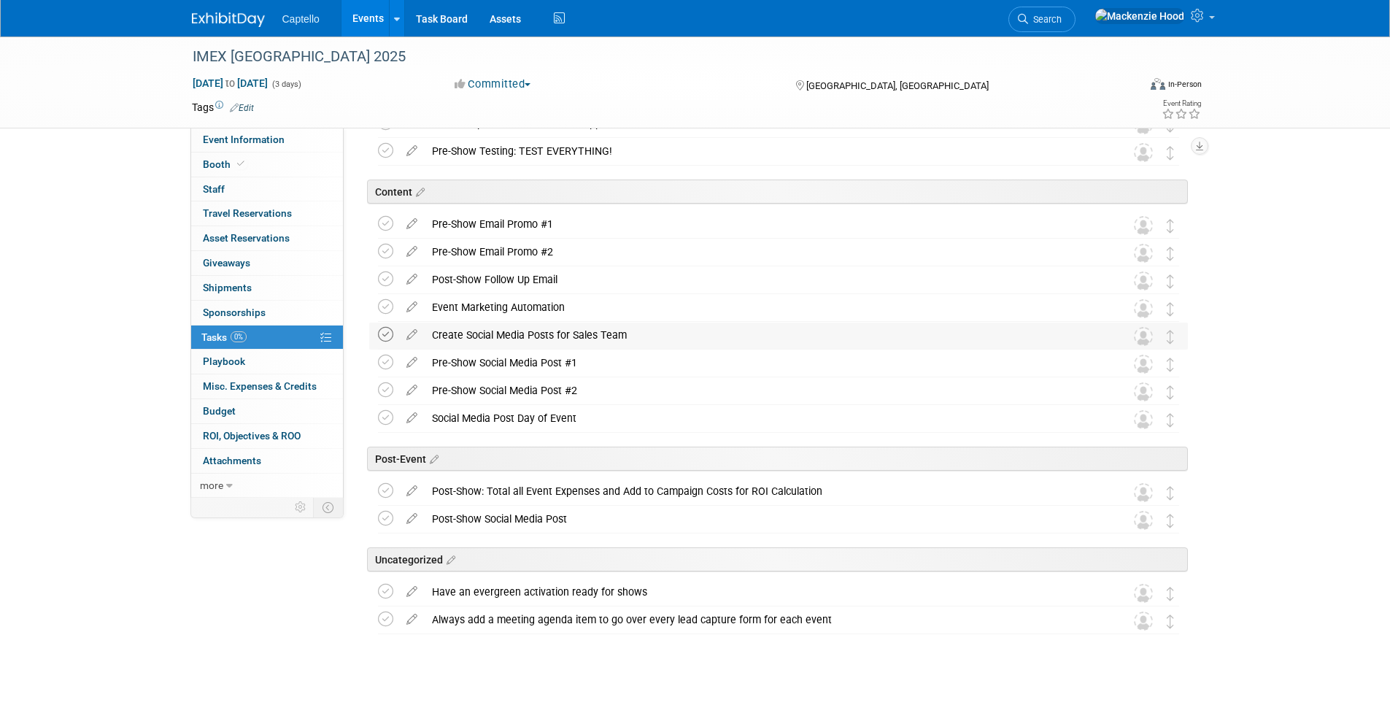
click at [385, 333] on icon at bounding box center [385, 334] width 15 height 15
click at [409, 358] on icon at bounding box center [412, 359] width 26 height 18
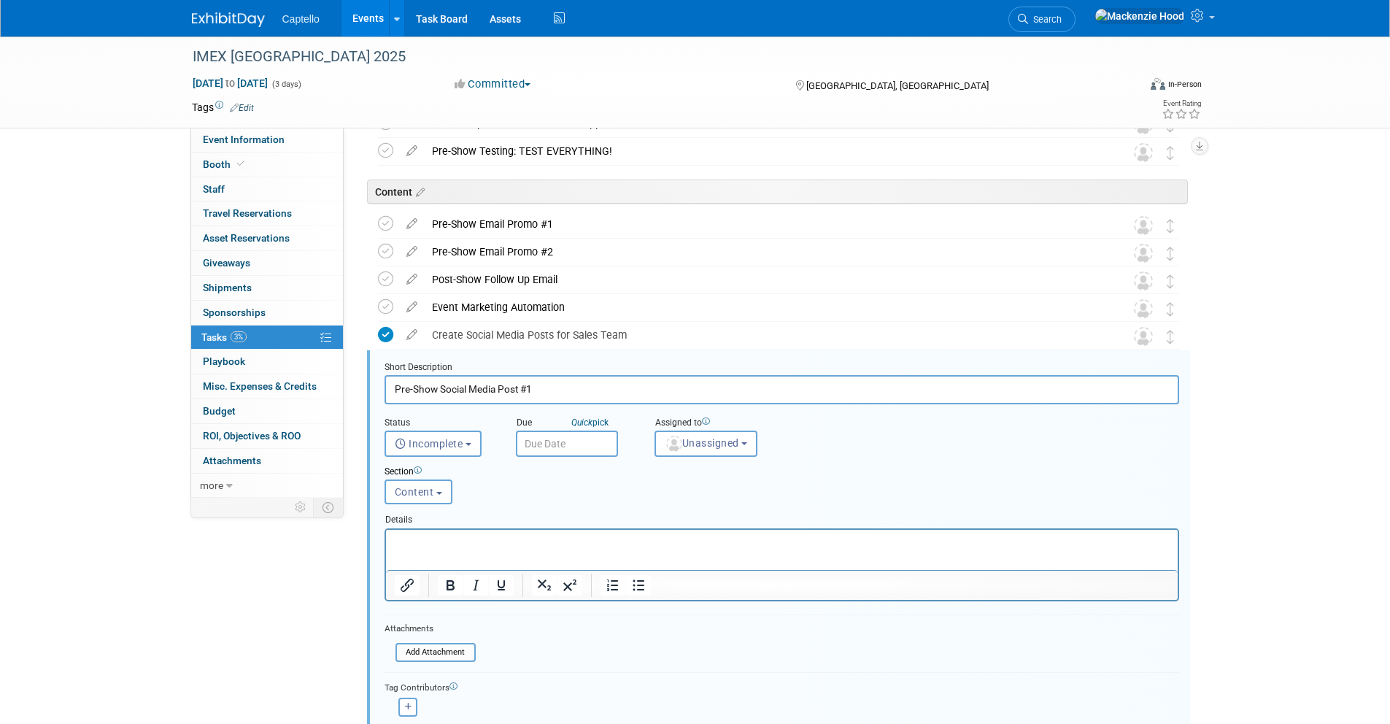
scroll to position [829, 0]
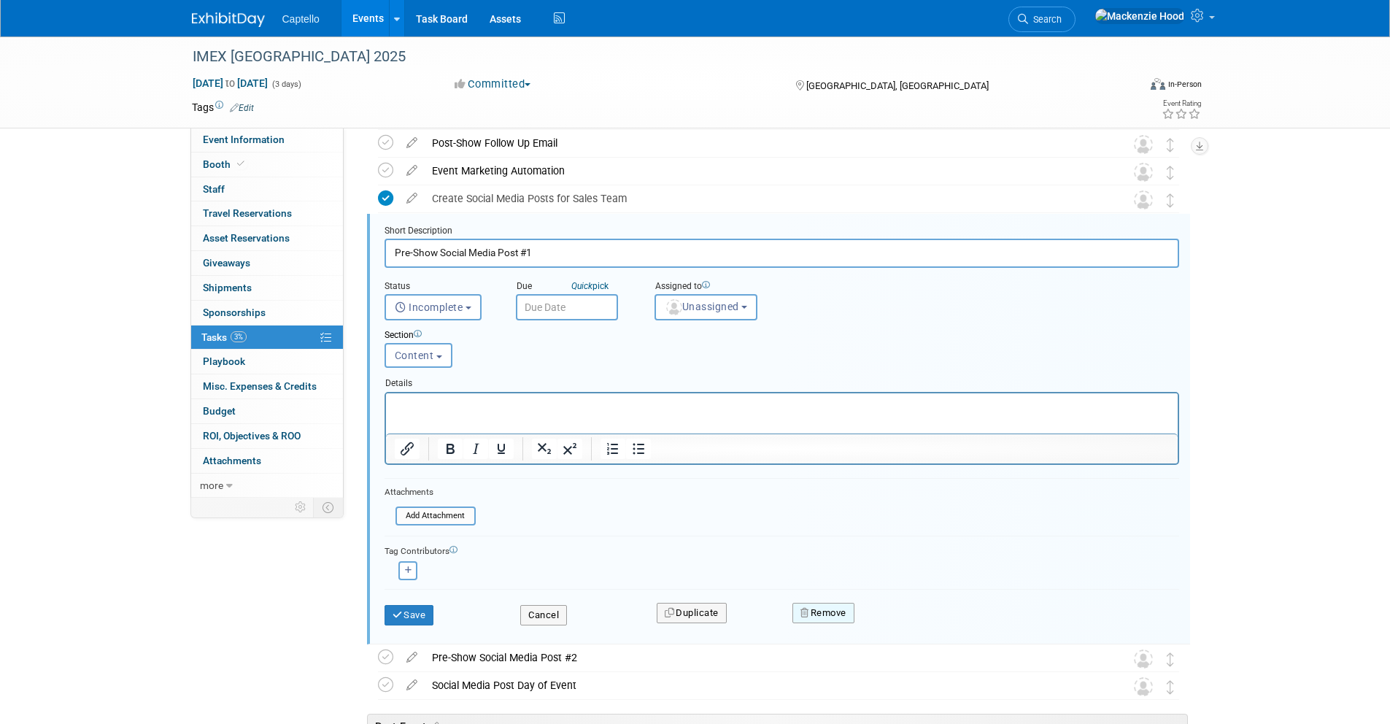
click at [845, 611] on button "Remove" at bounding box center [823, 613] width 62 height 20
click at [903, 629] on link "Yes" at bounding box center [905, 624] width 42 height 23
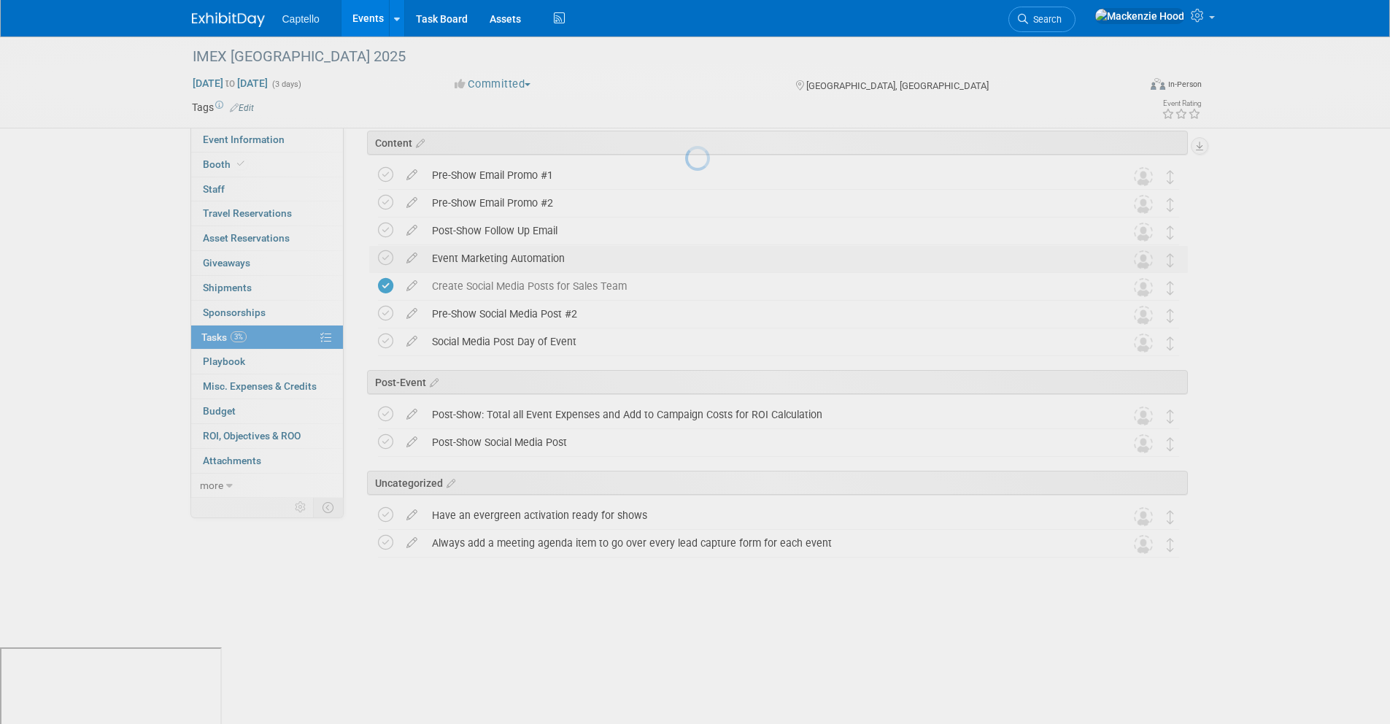
scroll to position [665, 0]
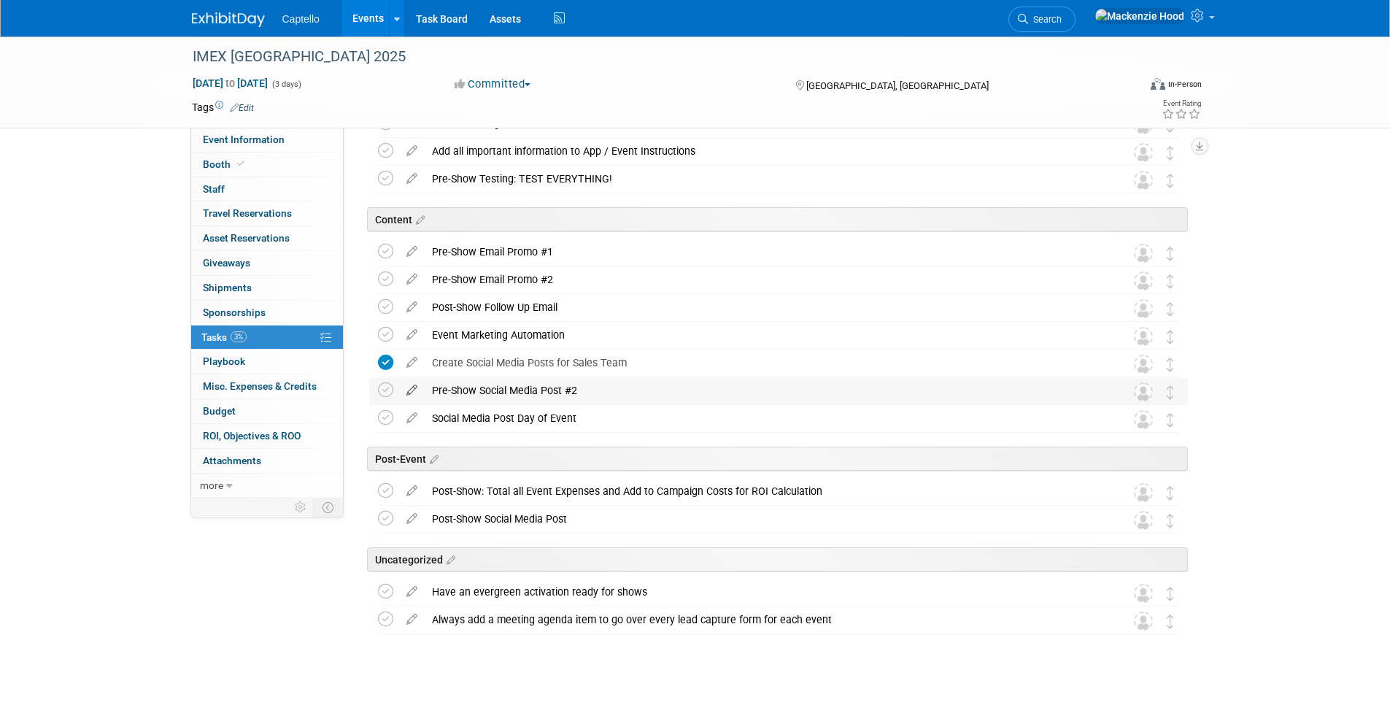
click at [412, 388] on icon at bounding box center [412, 387] width 26 height 18
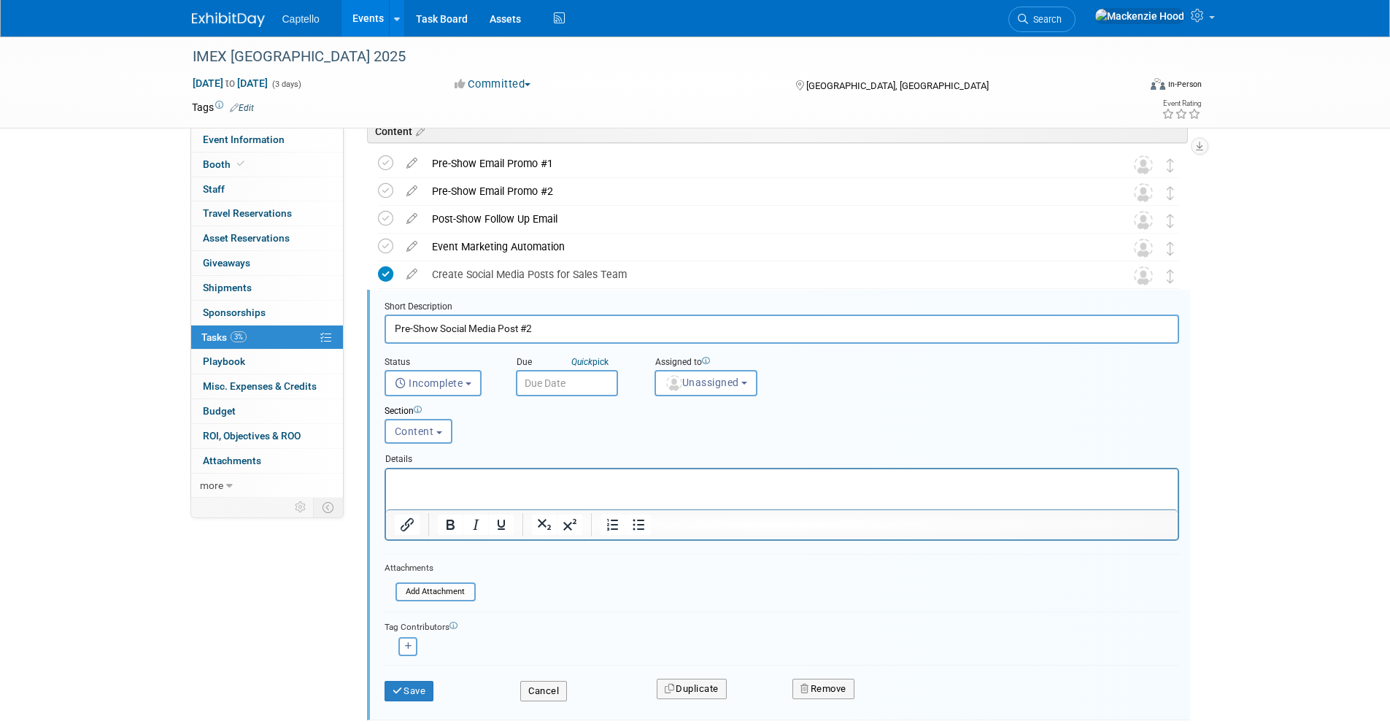
scroll to position [829, 0]
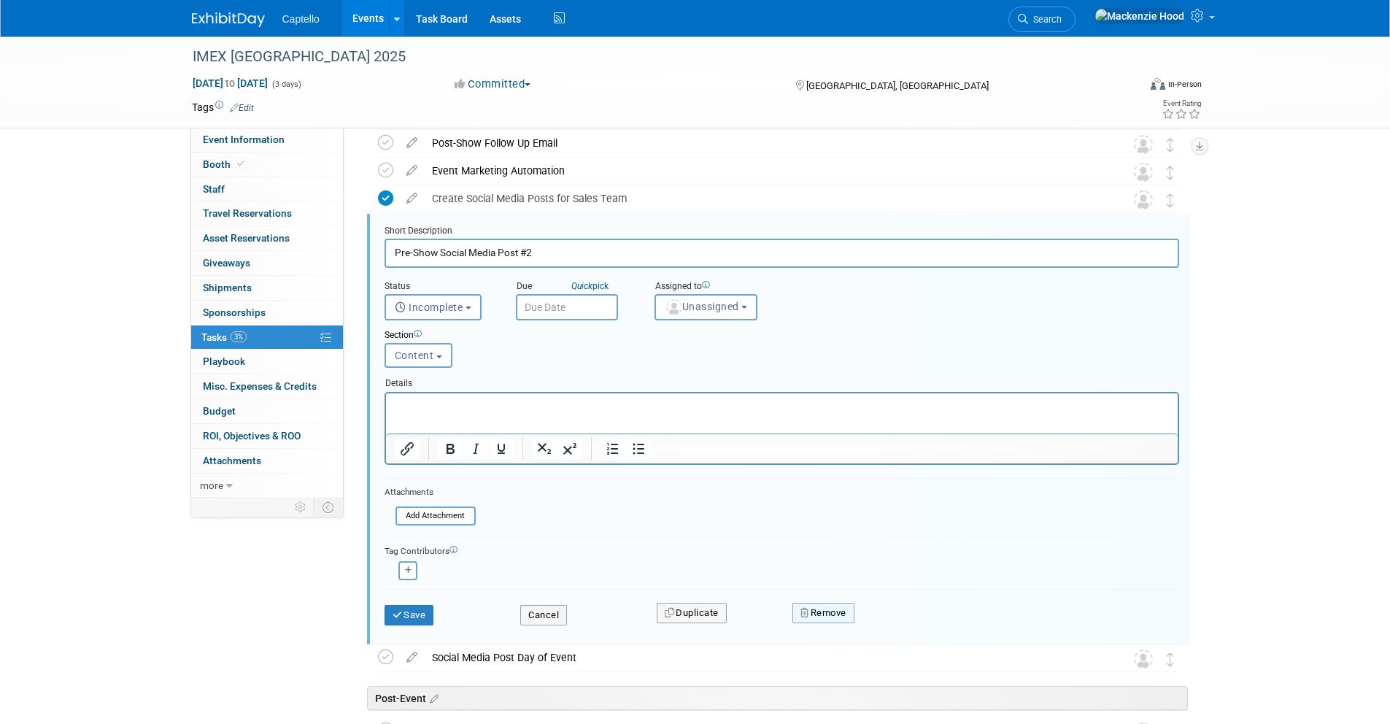
click at [818, 605] on button "Remove" at bounding box center [823, 613] width 62 height 20
click at [917, 615] on link "Yes" at bounding box center [905, 624] width 42 height 23
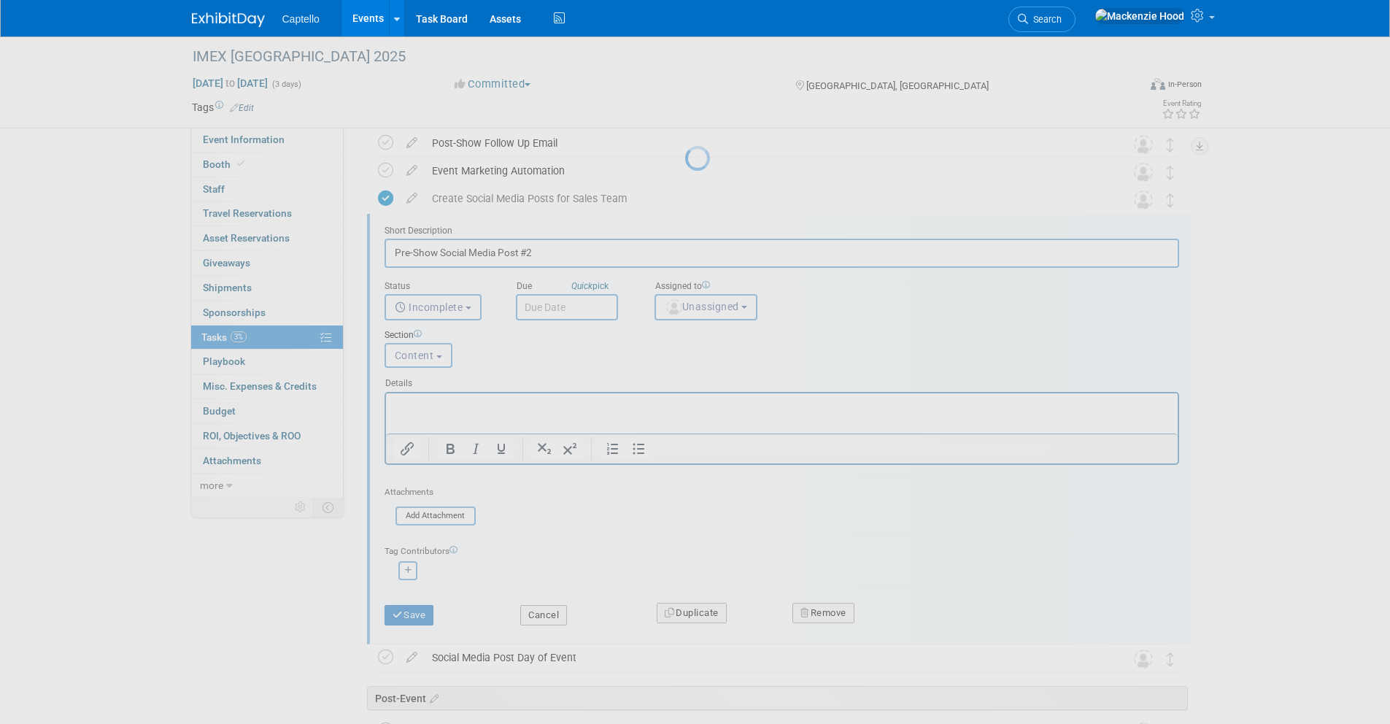
scroll to position [637, 0]
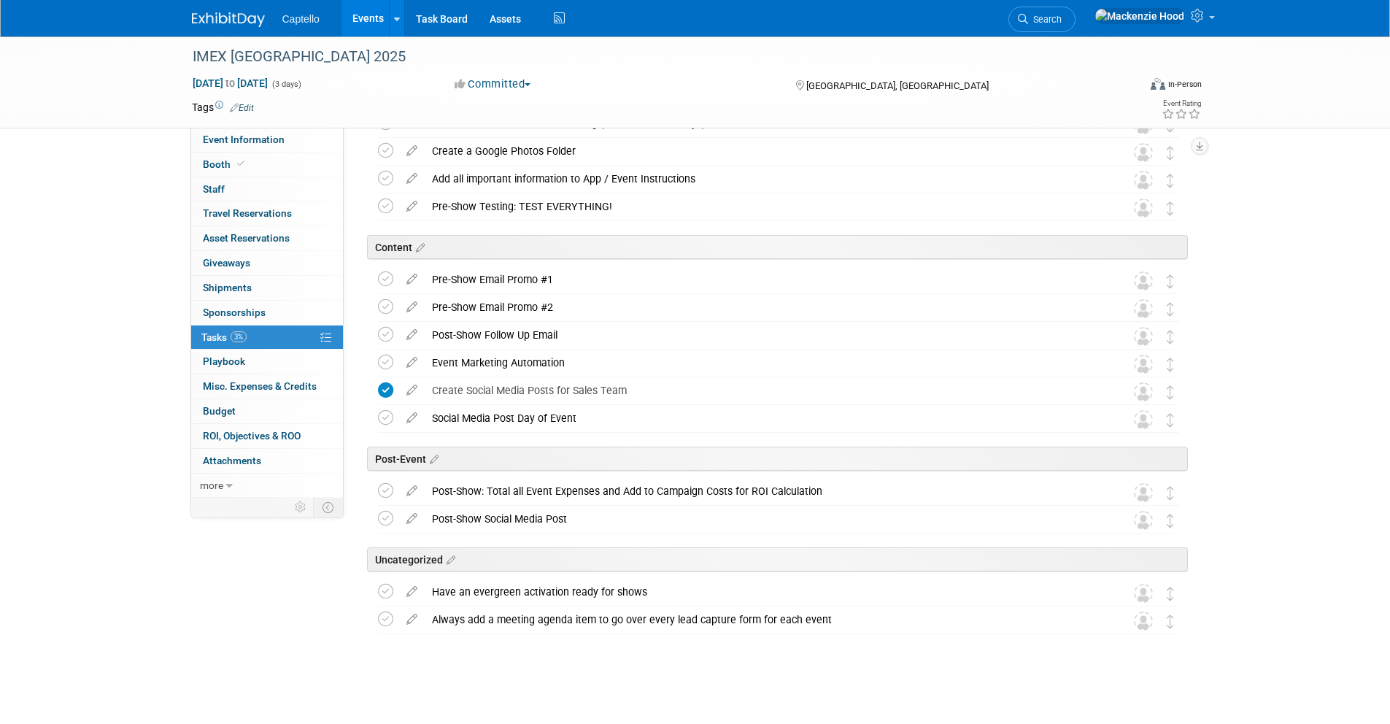
click at [409, 417] on icon at bounding box center [412, 415] width 26 height 18
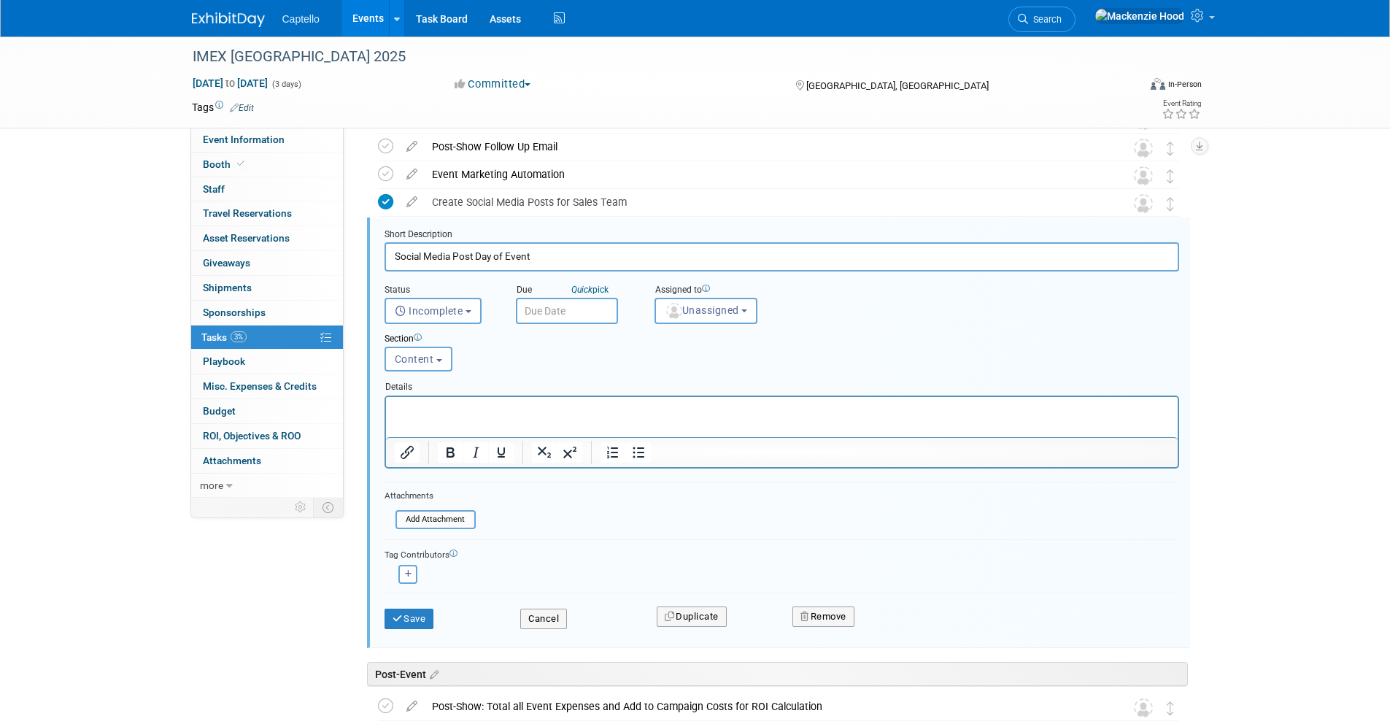
scroll to position [829, 0]
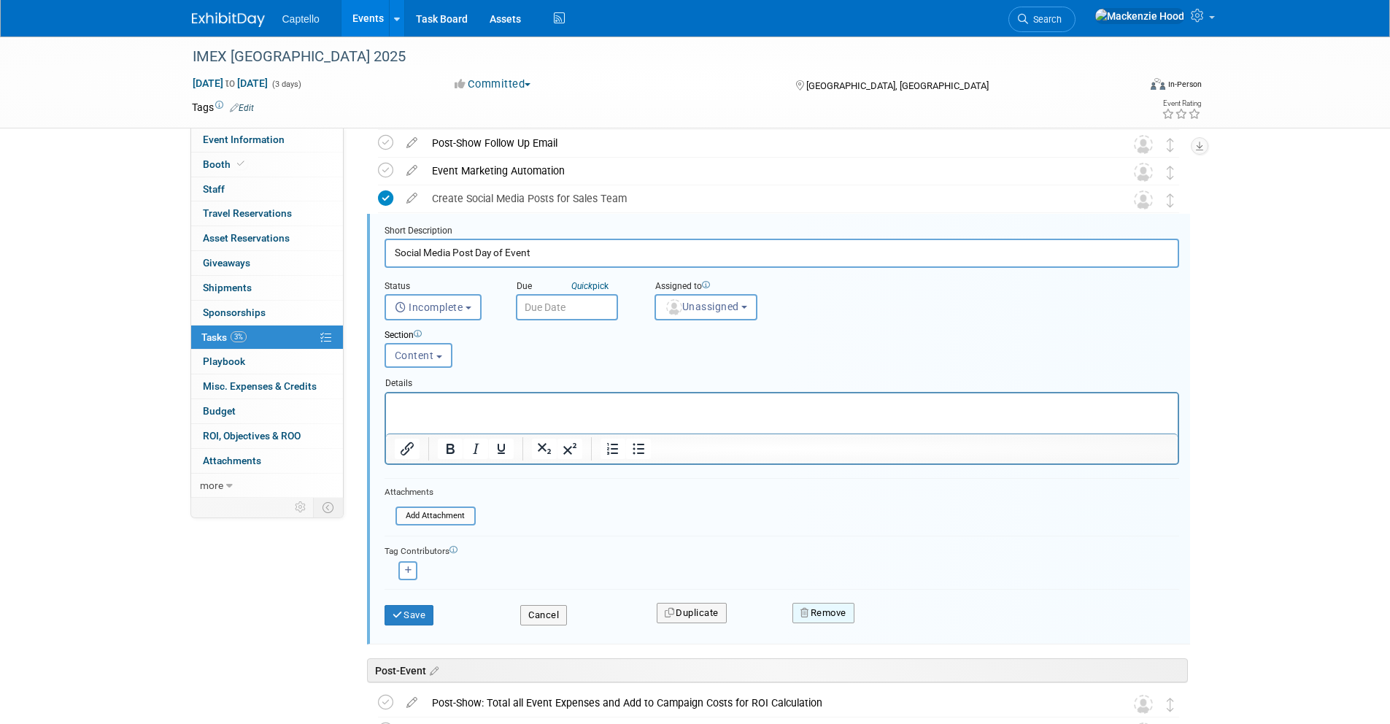
click at [813, 612] on button "Remove" at bounding box center [823, 613] width 62 height 20
click at [895, 613] on link "Yes" at bounding box center [905, 624] width 42 height 23
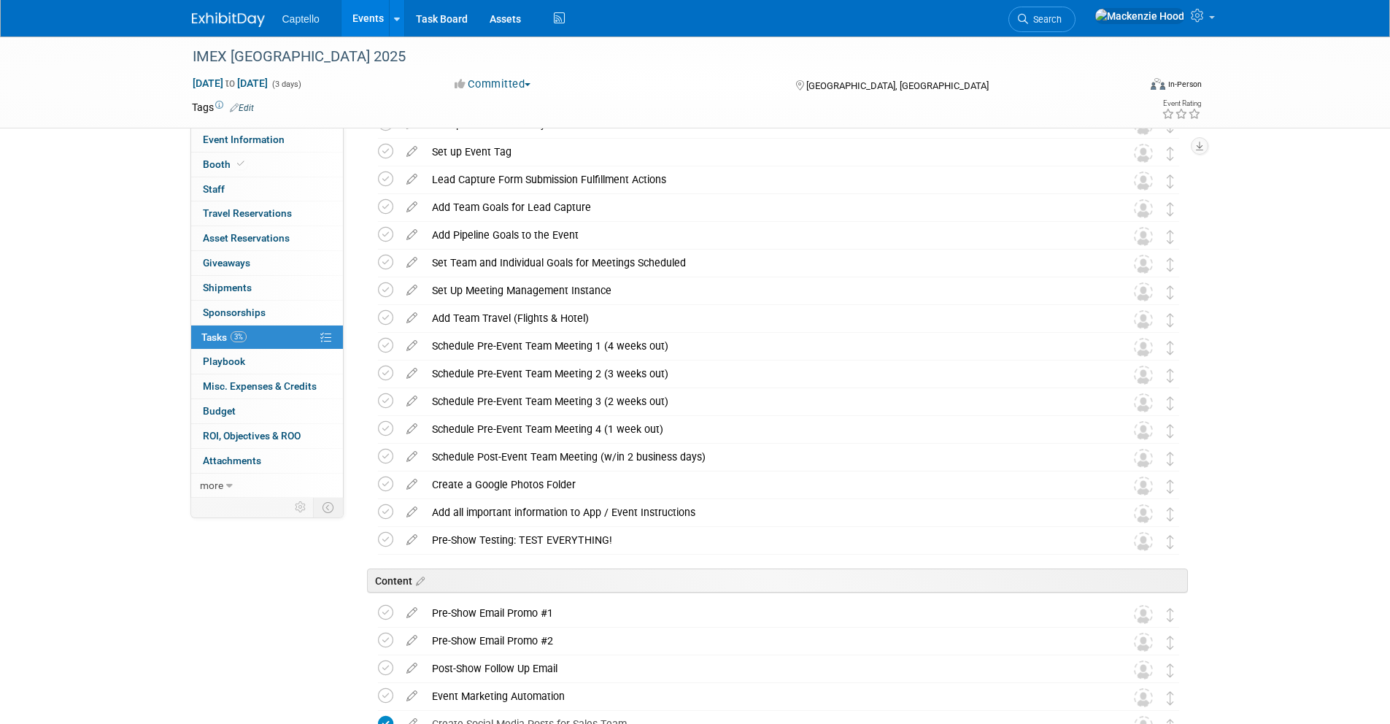
scroll to position [0, 0]
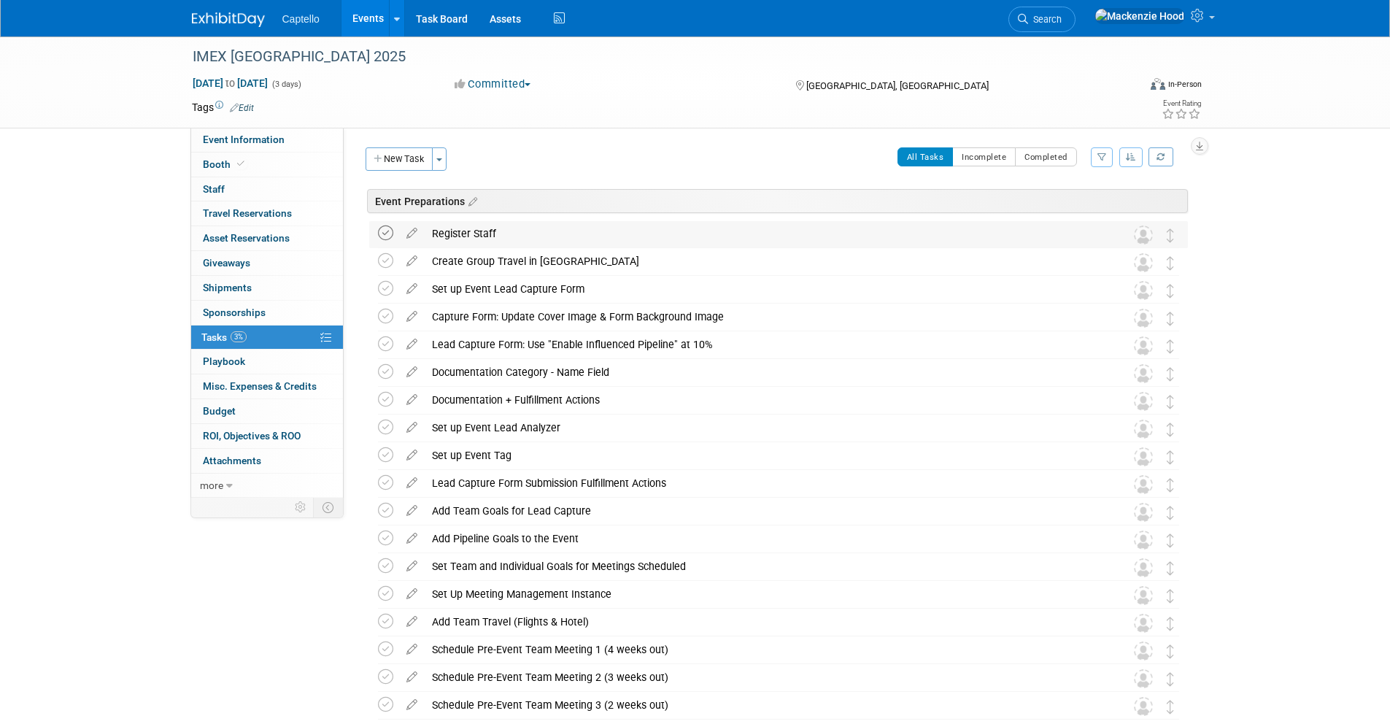
click at [384, 229] on icon at bounding box center [385, 232] width 15 height 15
click at [407, 255] on icon at bounding box center [412, 258] width 26 height 18
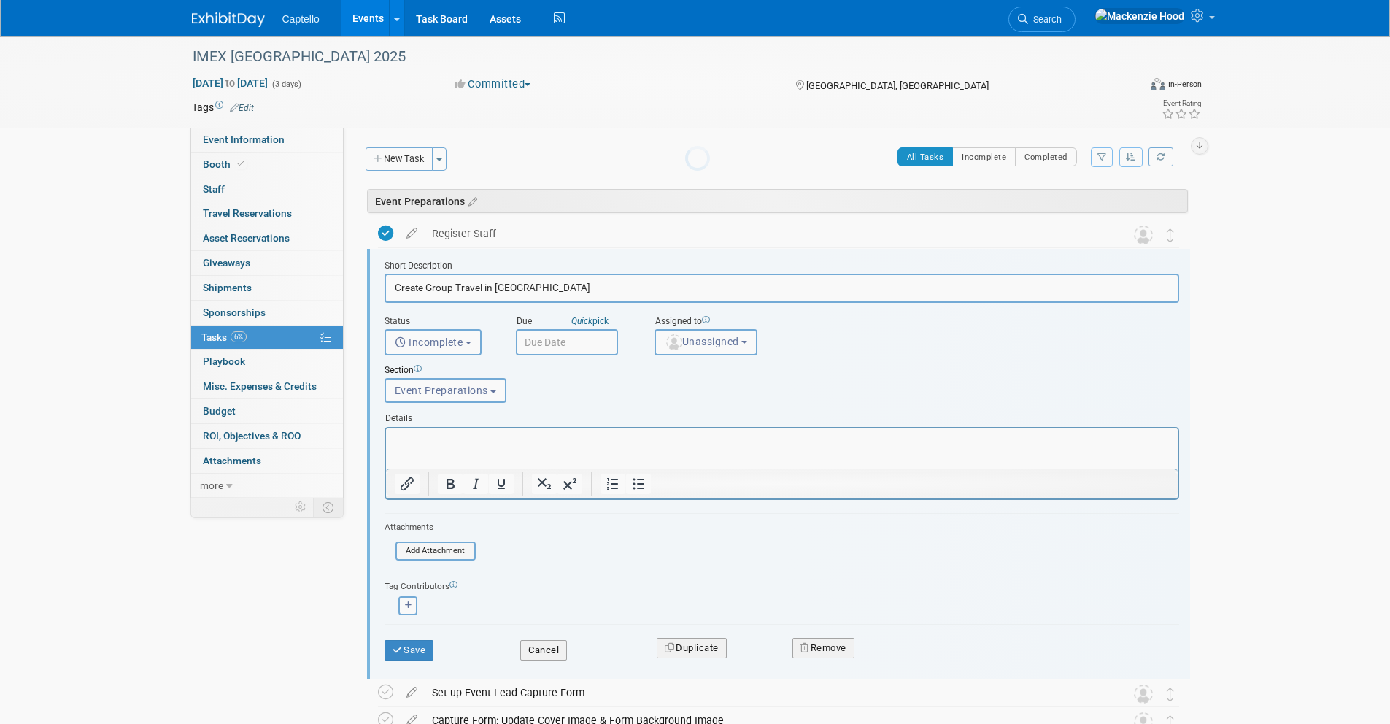
scroll to position [35, 0]
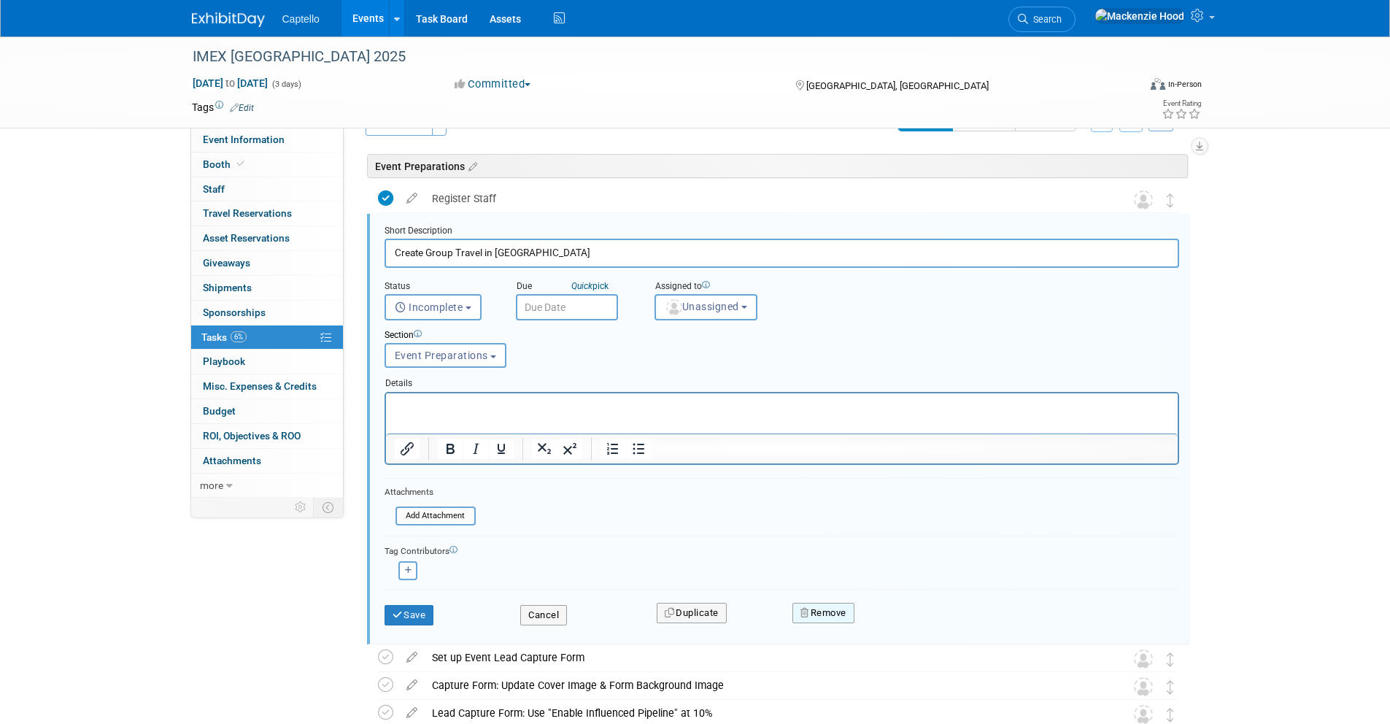
click at [828, 609] on button "Remove" at bounding box center [823, 613] width 62 height 20
click at [908, 624] on link "Yes" at bounding box center [905, 624] width 42 height 23
